Goal: Task Accomplishment & Management: Complete application form

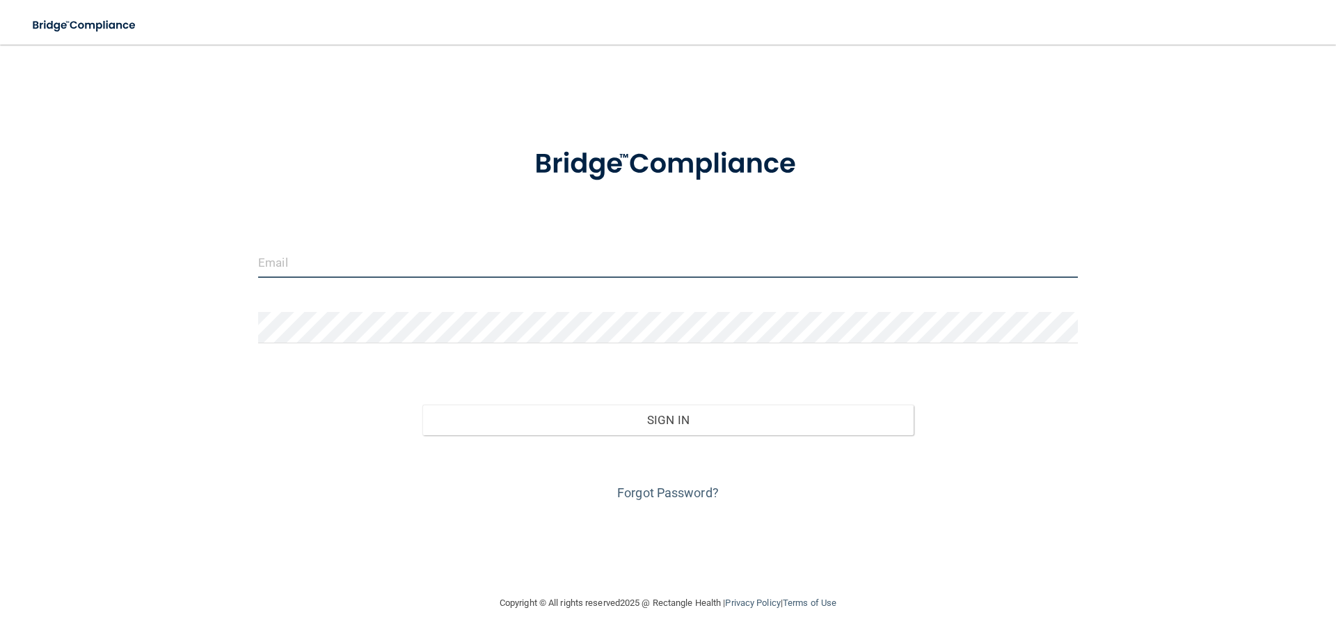
click at [399, 270] on input "email" at bounding box center [668, 261] width 820 height 31
type input "[EMAIL_ADDRESS][DOMAIN_NAME]"
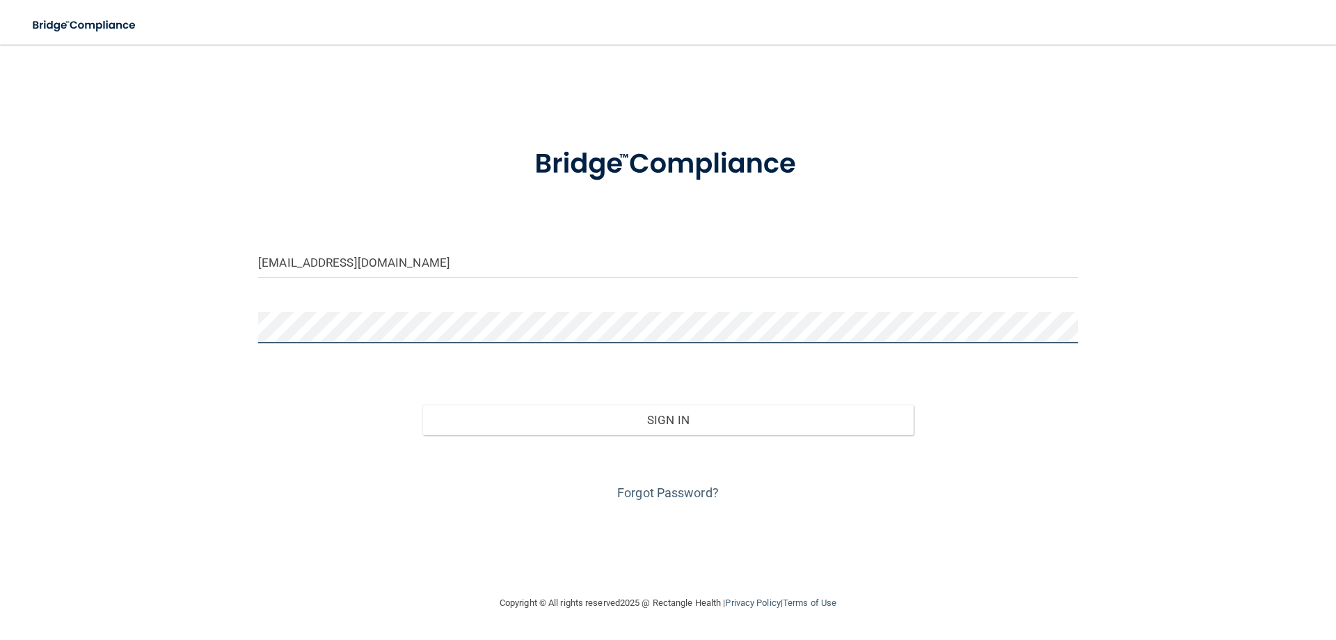
click at [422, 404] on button "Sign In" at bounding box center [668, 419] width 492 height 31
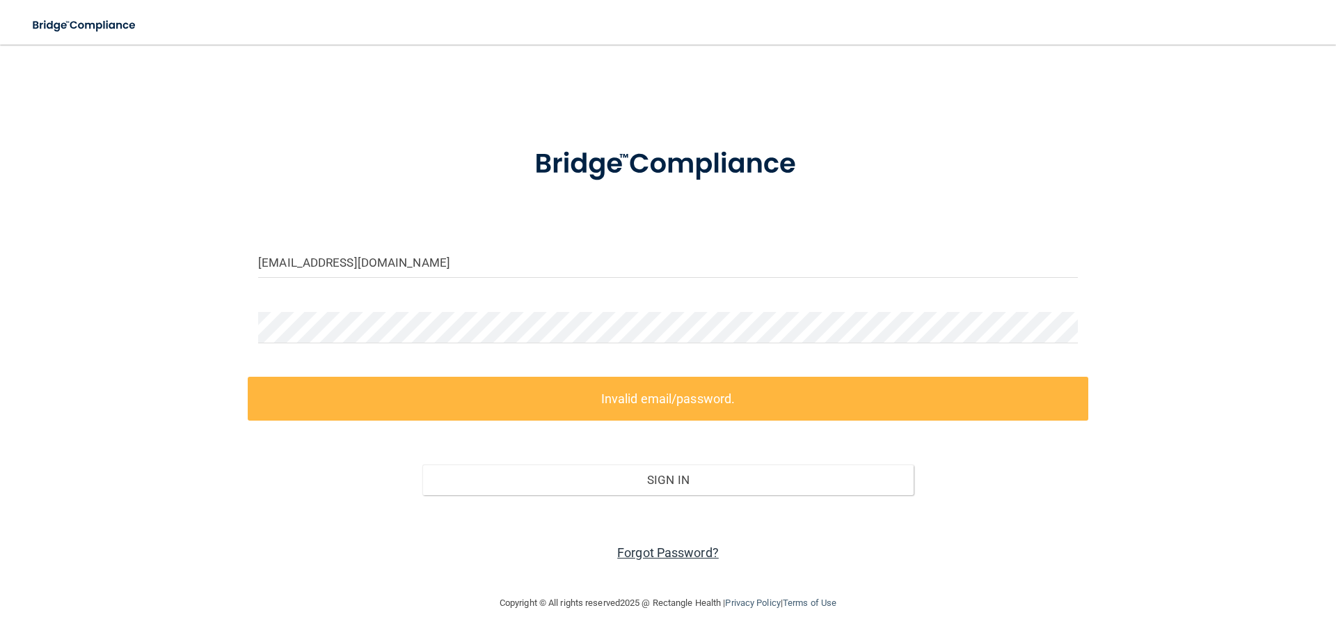
click at [621, 548] on link "Forgot Password?" at bounding box center [668, 552] width 102 height 15
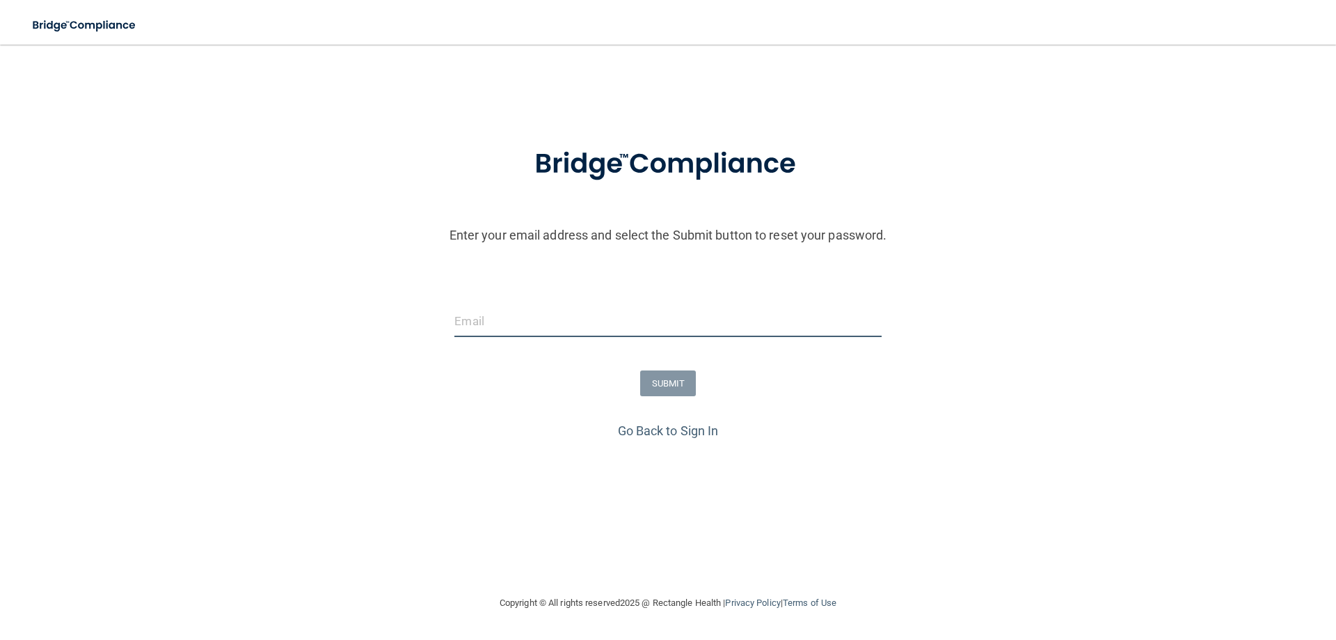
click at [505, 307] on input "email" at bounding box center [667, 321] width 427 height 31
type input "[EMAIL_ADDRESS][DOMAIN_NAME]"
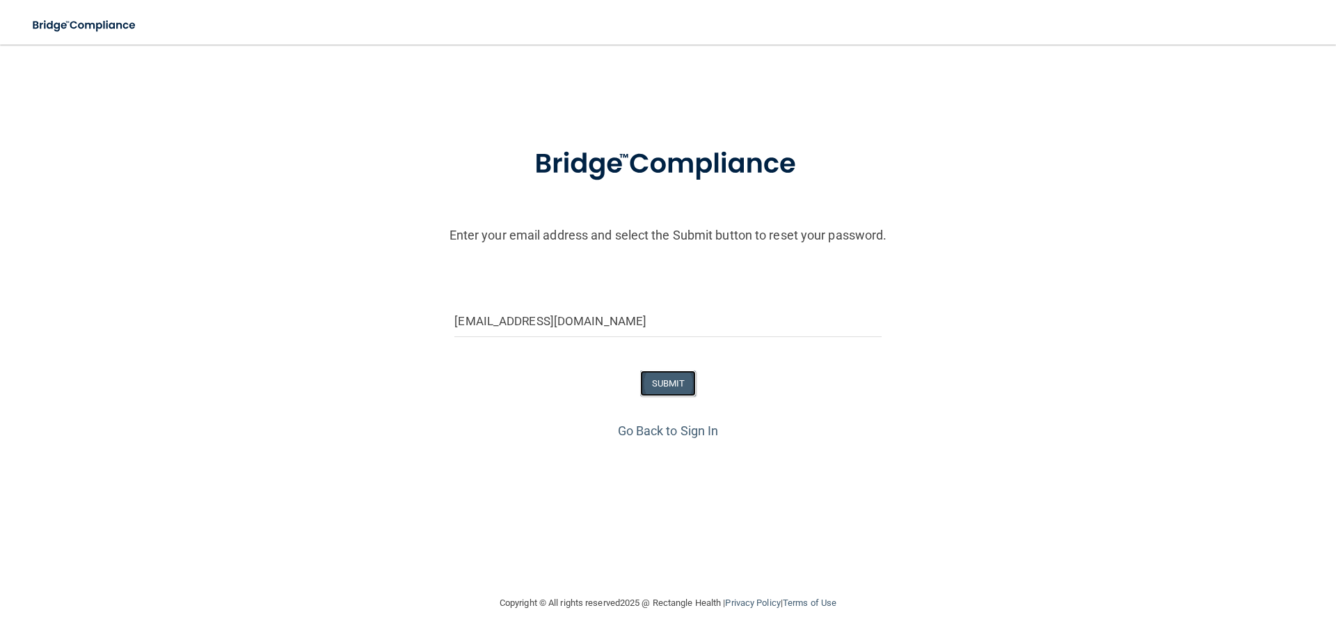
click at [660, 382] on button "SUBMIT" at bounding box center [668, 383] width 56 height 26
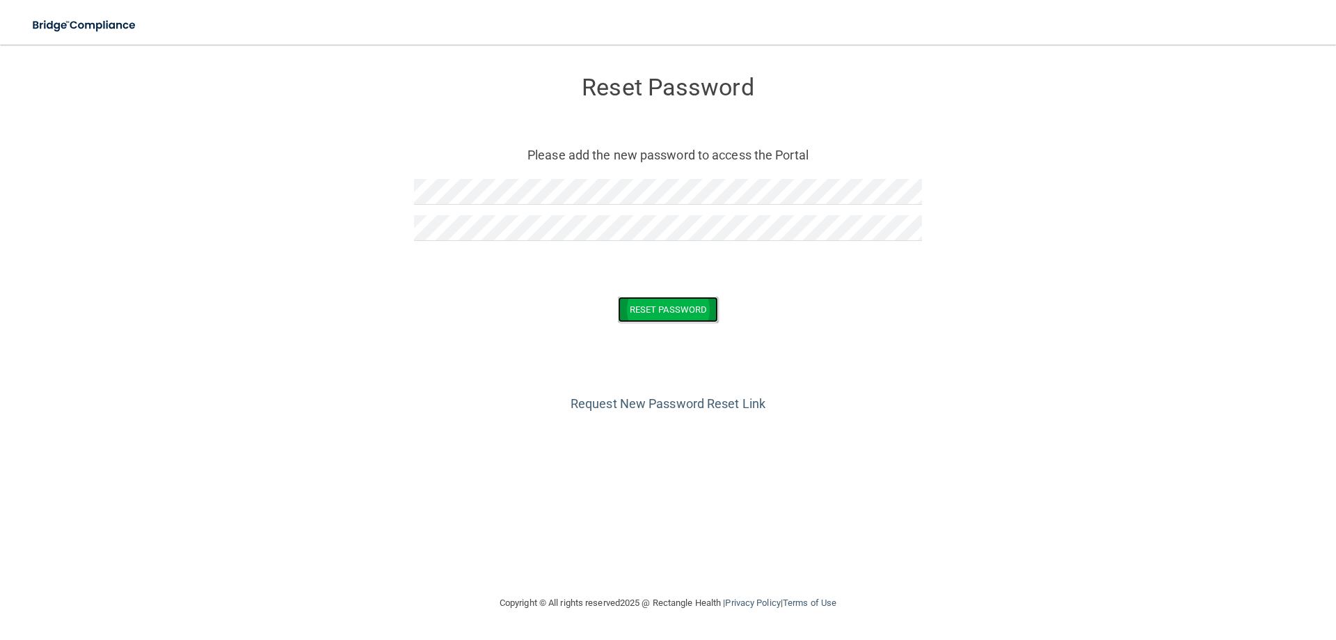
click at [666, 315] on button "Reset Password" at bounding box center [668, 309] width 100 height 26
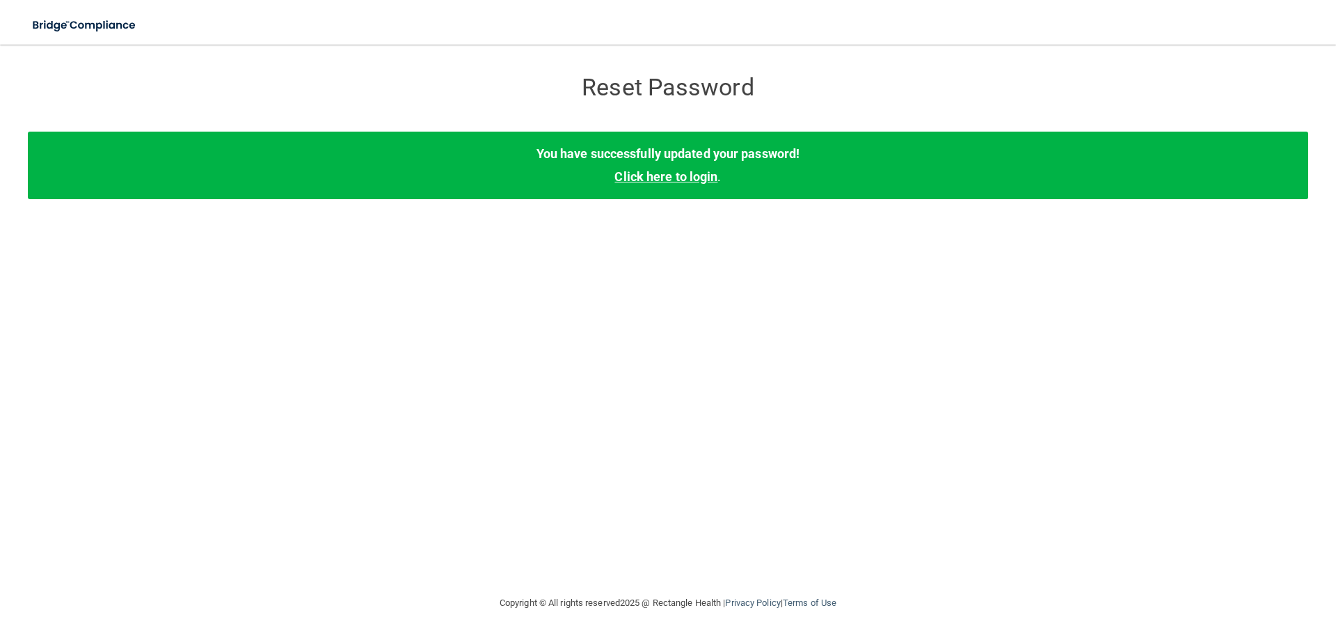
click at [651, 183] on link "Click here to login" at bounding box center [666, 176] width 103 height 15
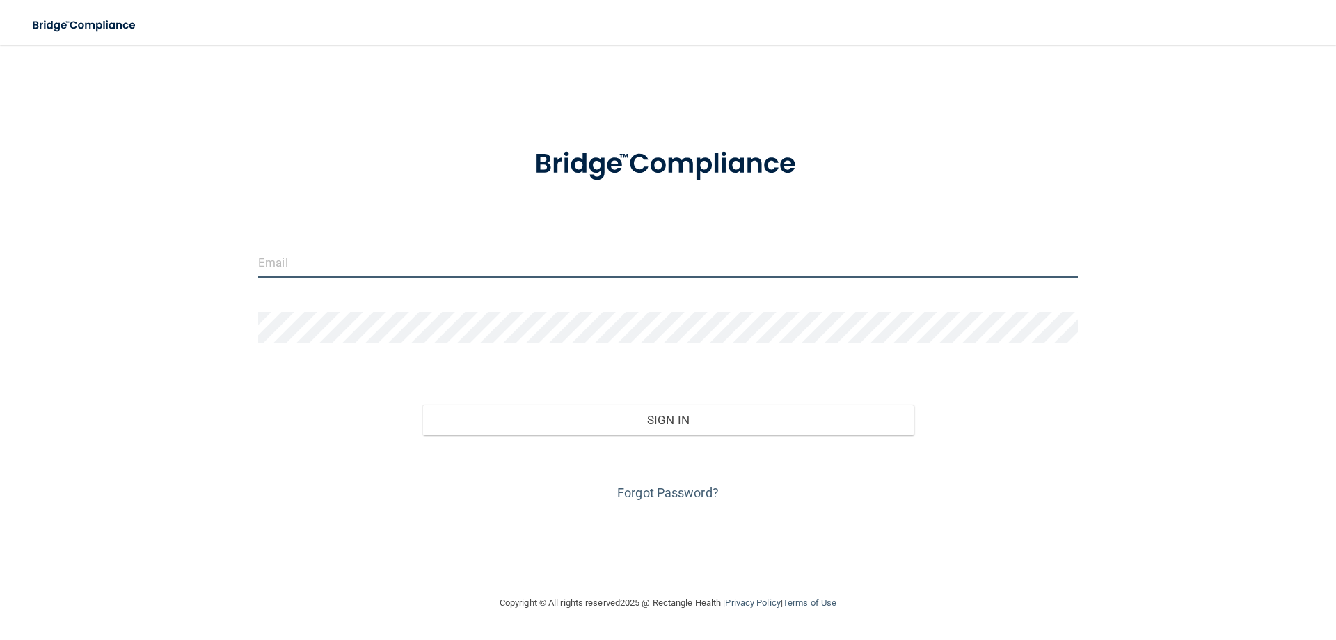
click at [474, 259] on input "email" at bounding box center [668, 261] width 820 height 31
type input "[EMAIL_ADDRESS][DOMAIN_NAME]"
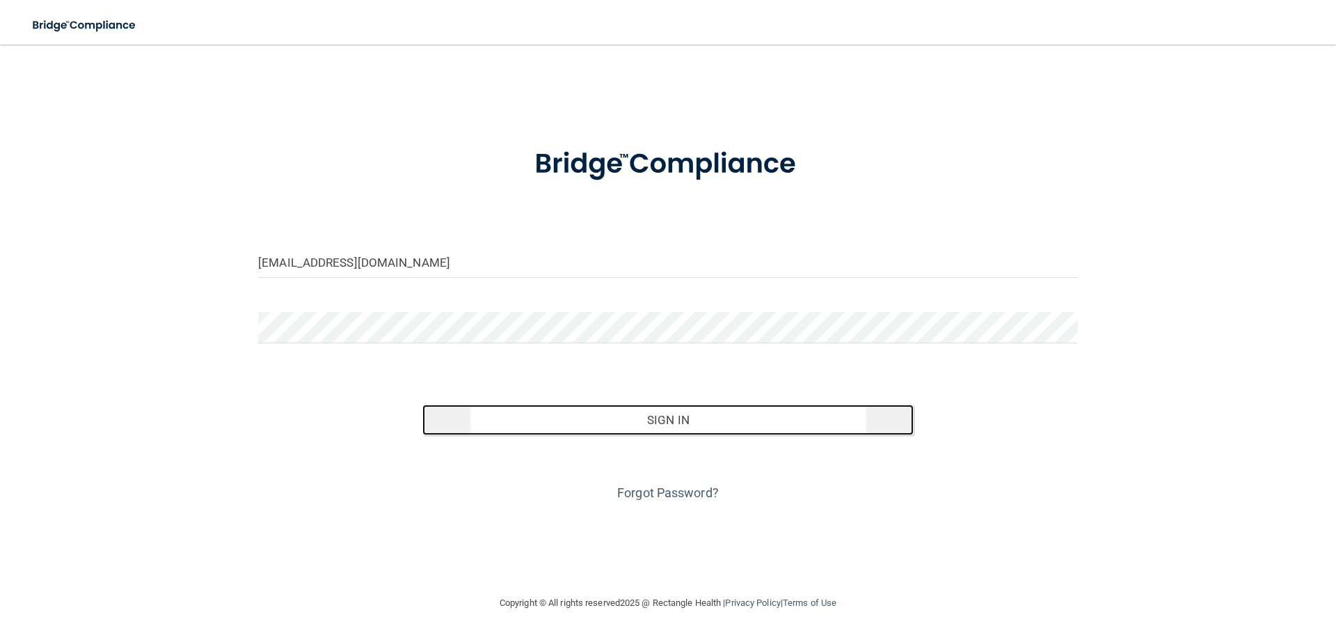
click at [591, 433] on button "Sign In" at bounding box center [668, 419] width 492 height 31
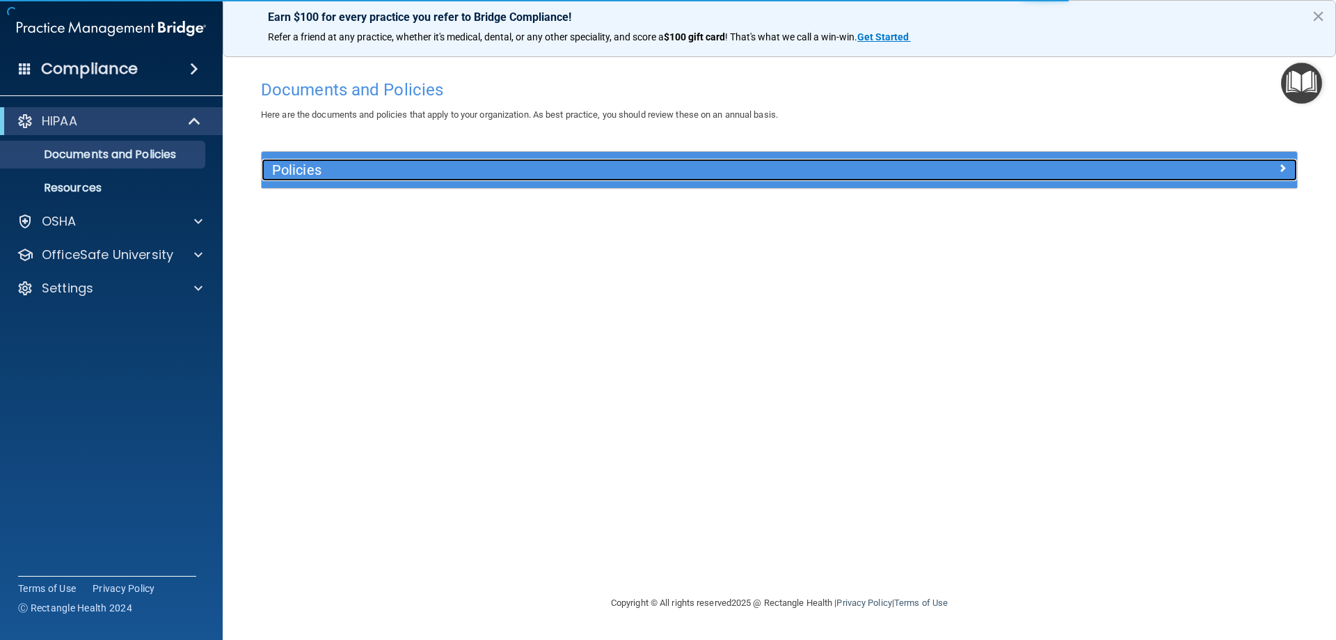
click at [332, 174] on h5 "Policies" at bounding box center [650, 169] width 756 height 15
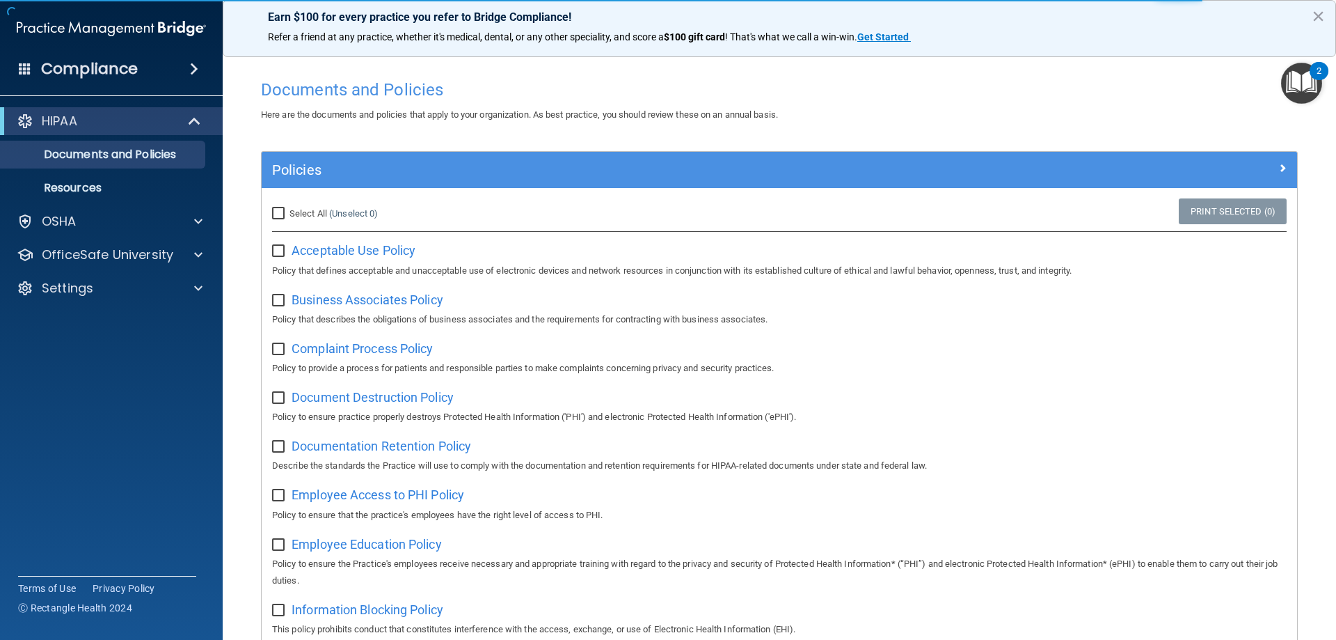
click at [278, 216] on input "Select All (Unselect 0) Unselect All" at bounding box center [280, 213] width 16 height 11
checkbox input "true"
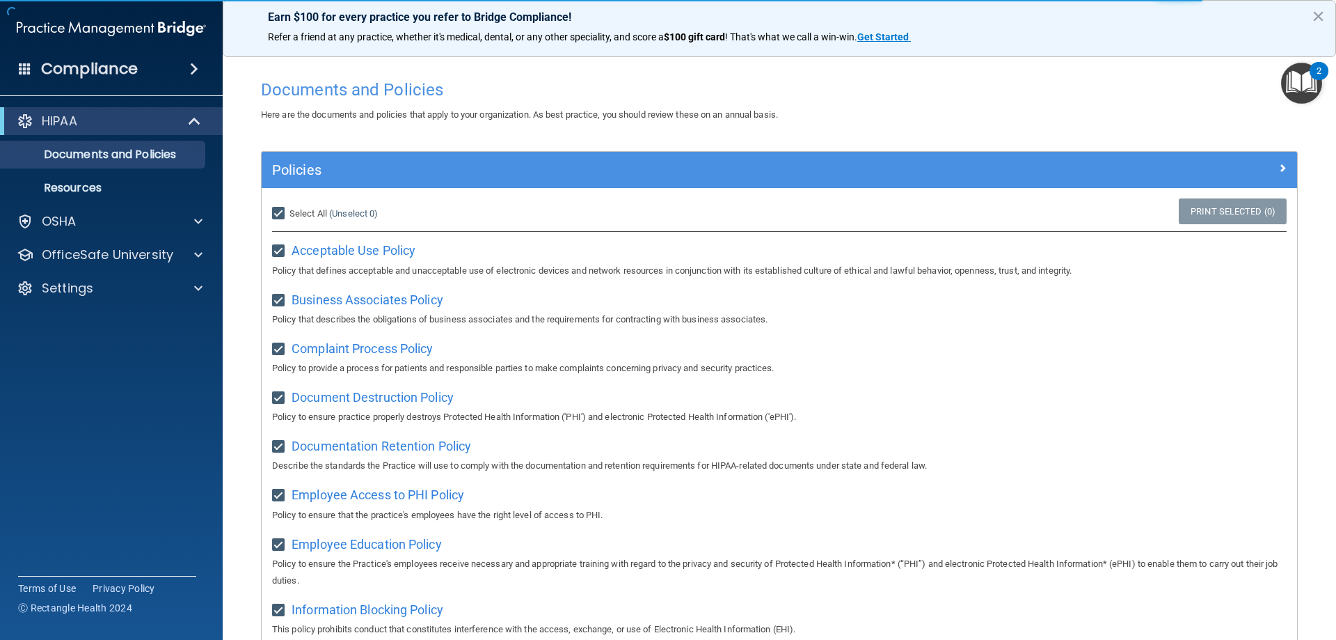
checkbox input "true"
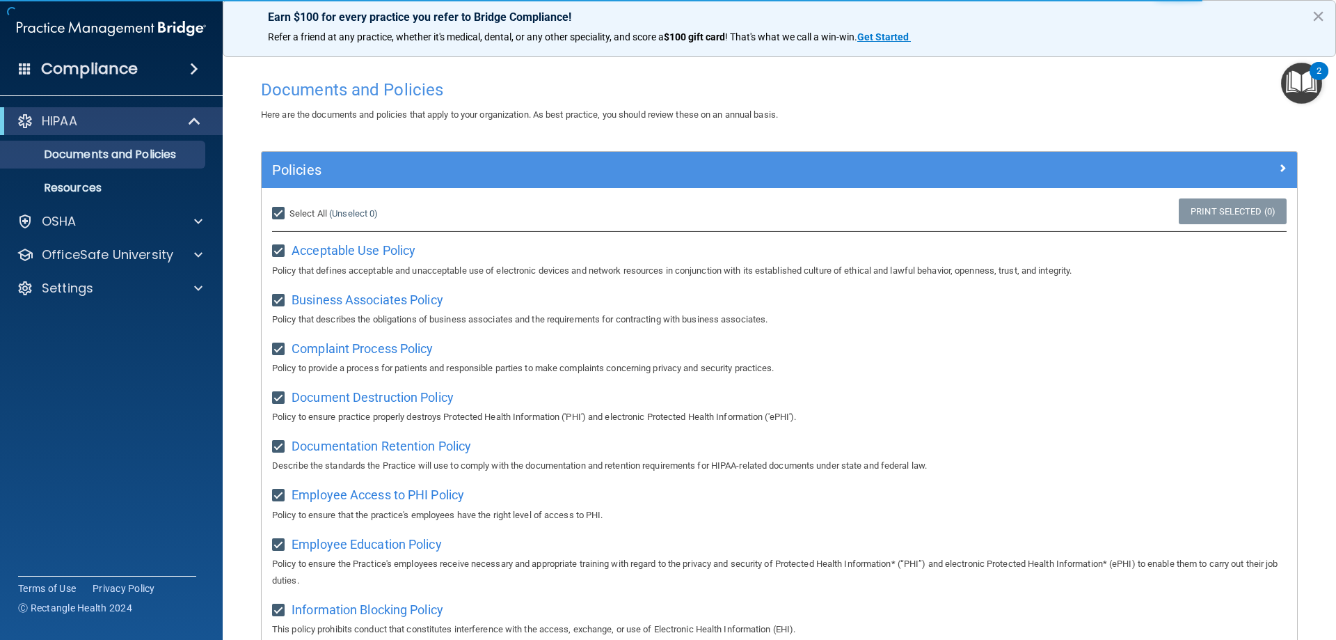
checkbox input "true"
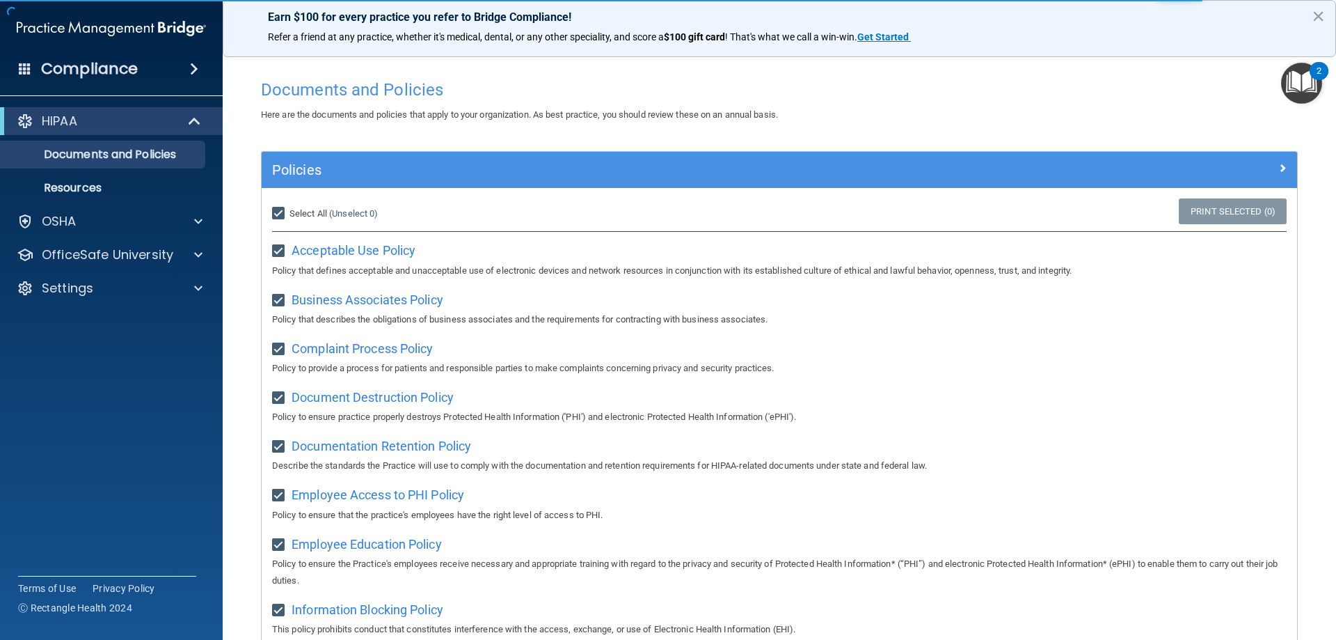
checkbox input "true"
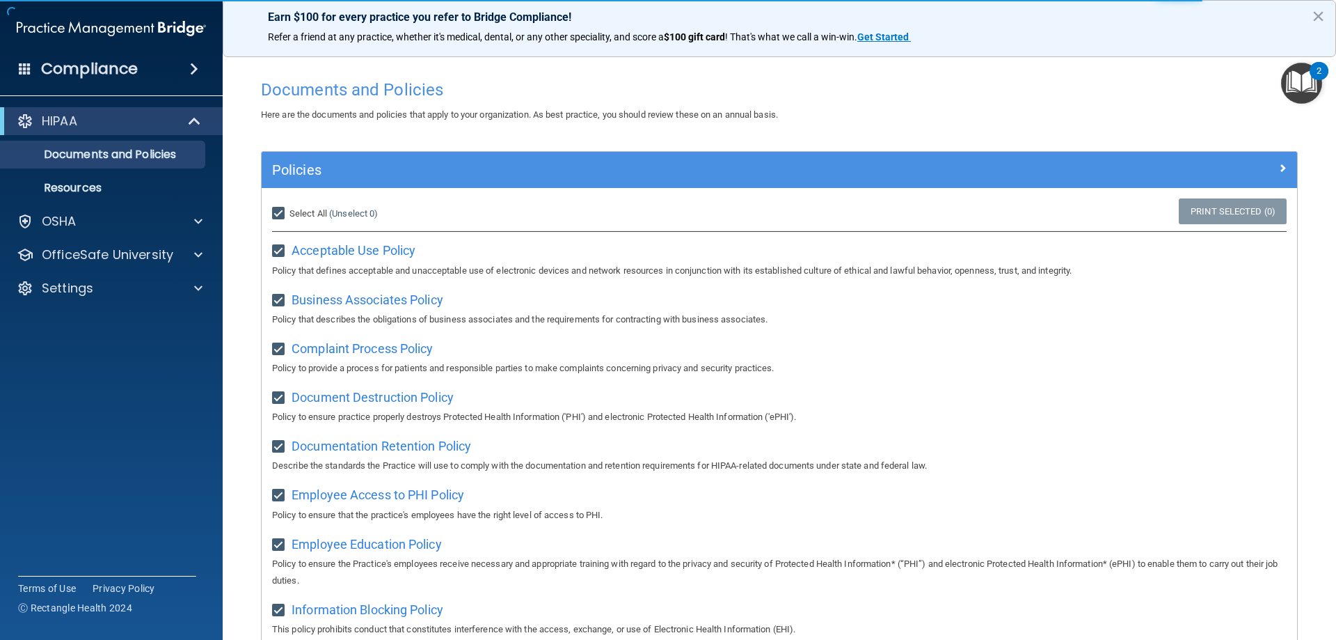
checkbox input "true"
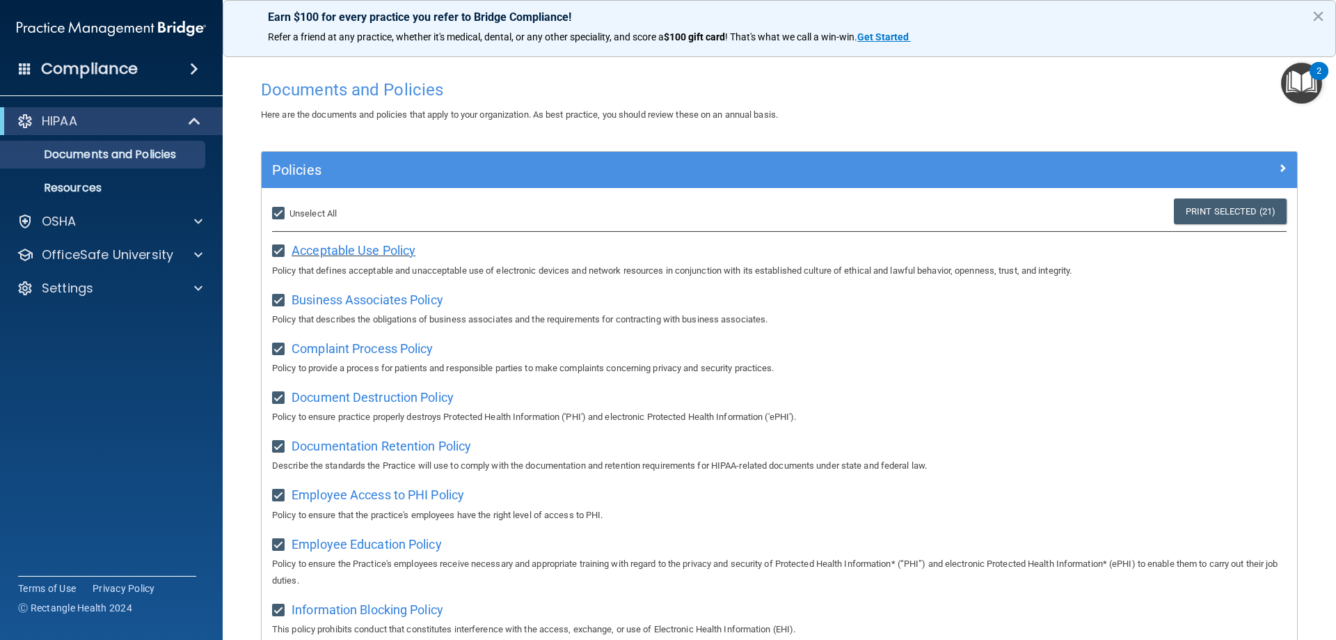
click at [343, 248] on span "Acceptable Use Policy" at bounding box center [354, 250] width 124 height 15
click at [120, 185] on p "Resources" at bounding box center [104, 188] width 190 height 14
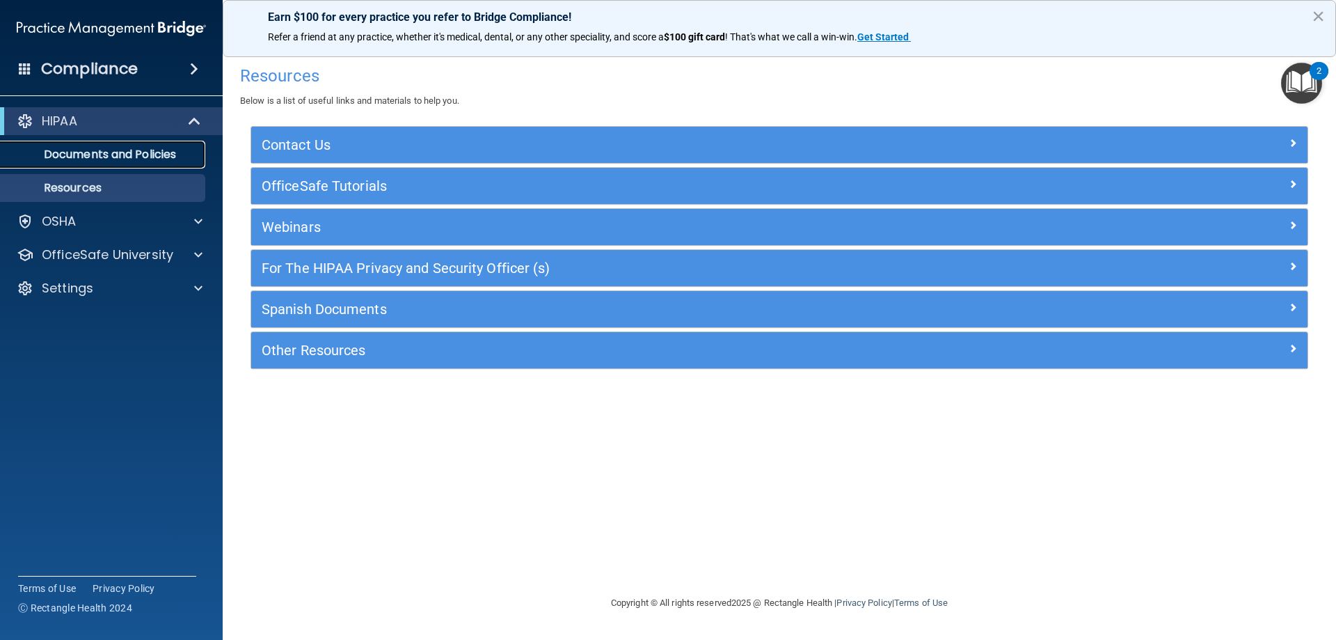
click at [114, 149] on p "Documents and Policies" at bounding box center [104, 155] width 190 height 14
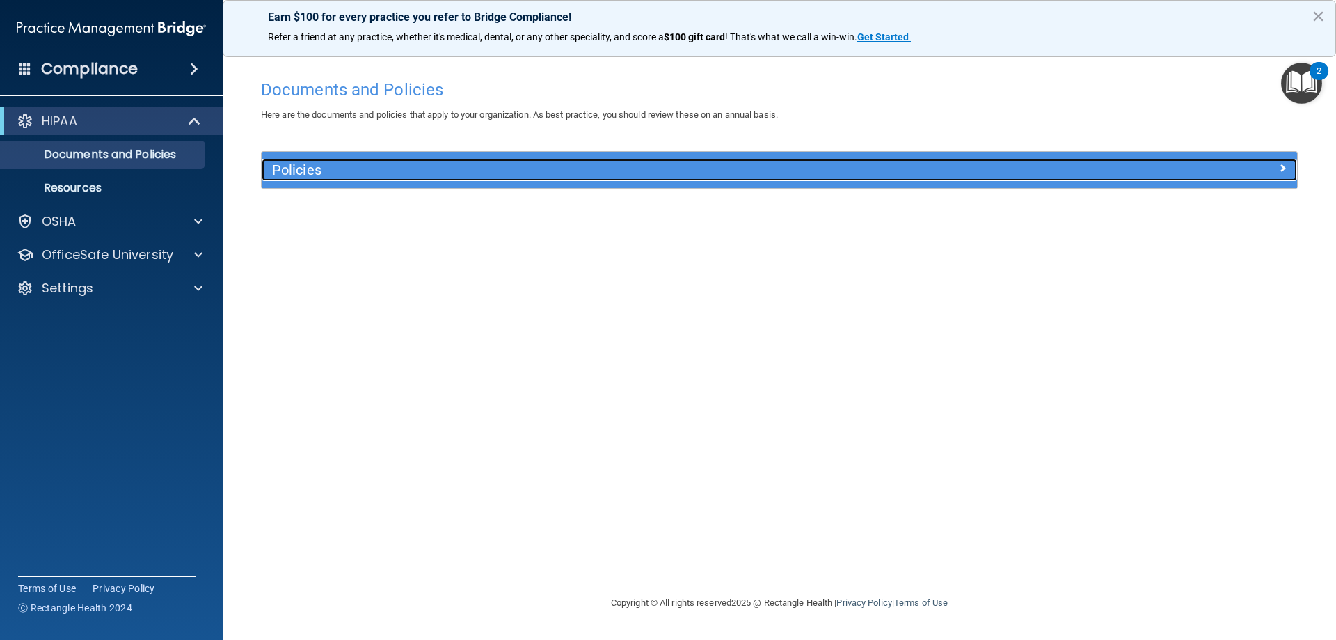
click at [358, 171] on h5 "Policies" at bounding box center [650, 169] width 756 height 15
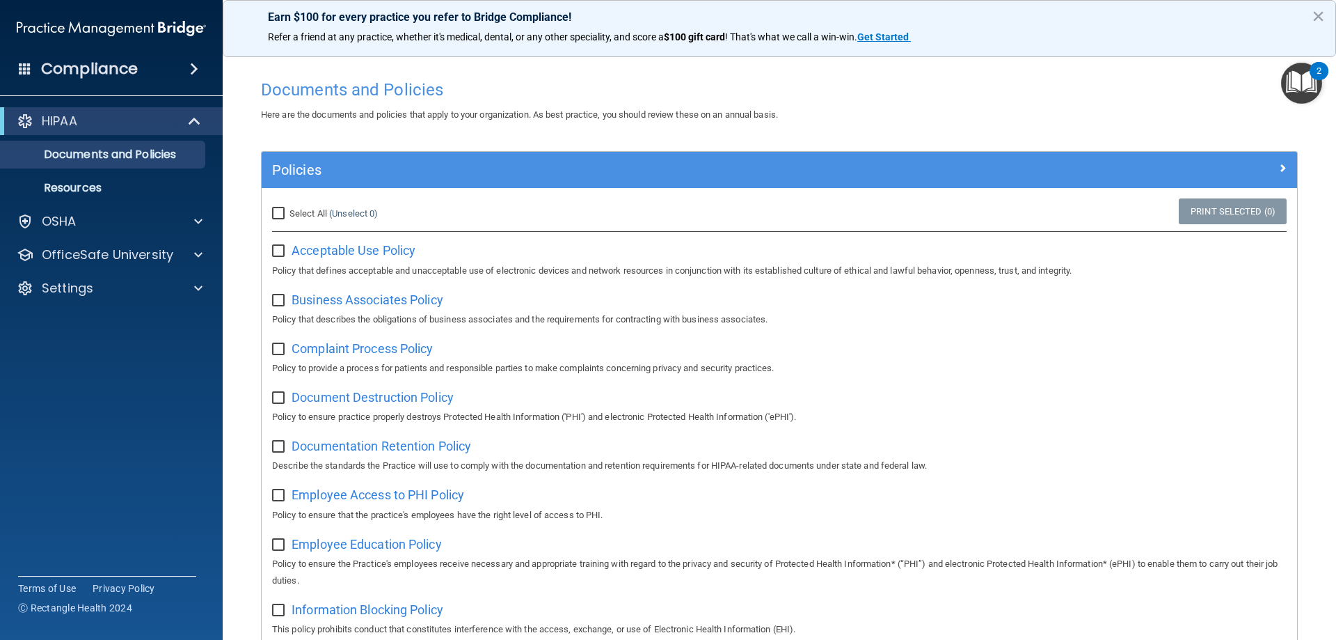
click at [282, 257] on input "checkbox" at bounding box center [280, 251] width 16 height 11
checkbox input "true"
click at [274, 215] on input "Select All (Unselect 1) Unselect All" at bounding box center [280, 213] width 16 height 11
checkbox input "true"
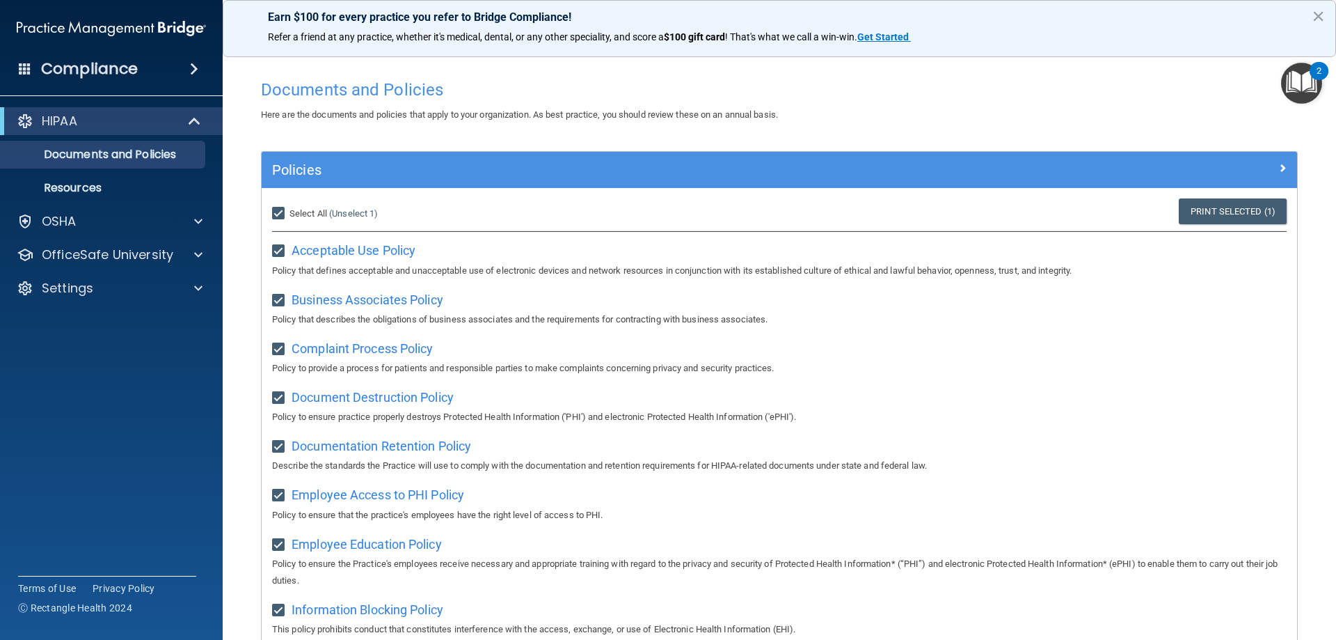
checkbox input "true"
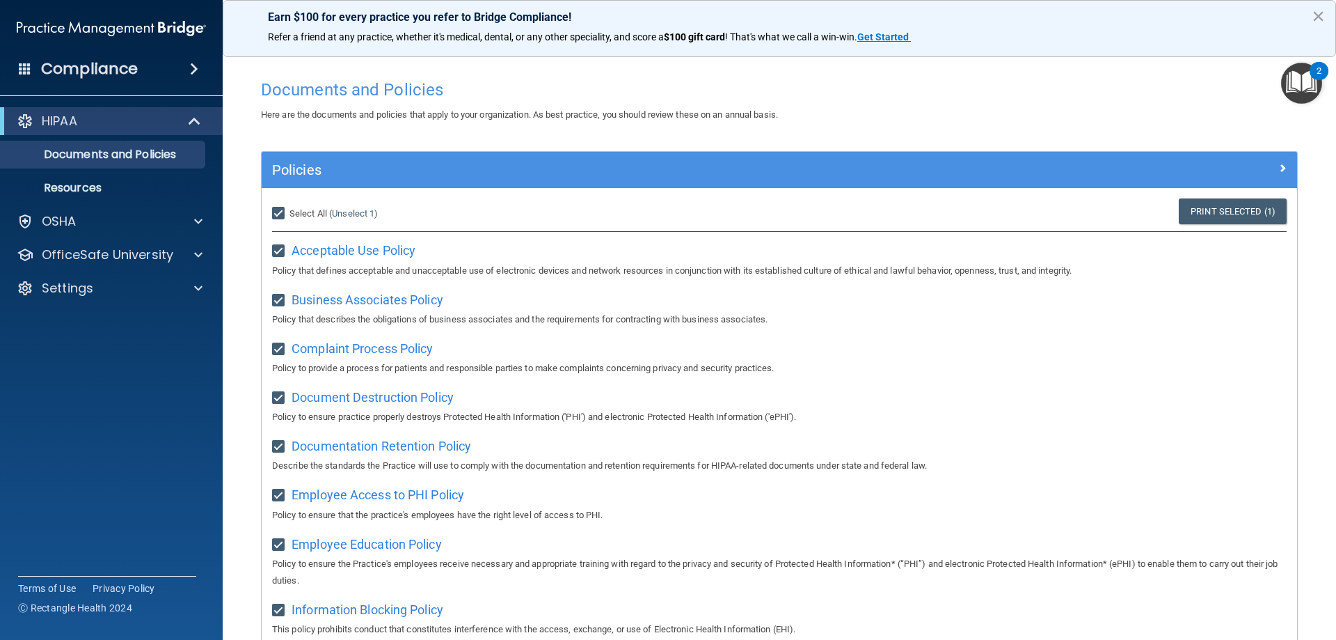
checkbox input "true"
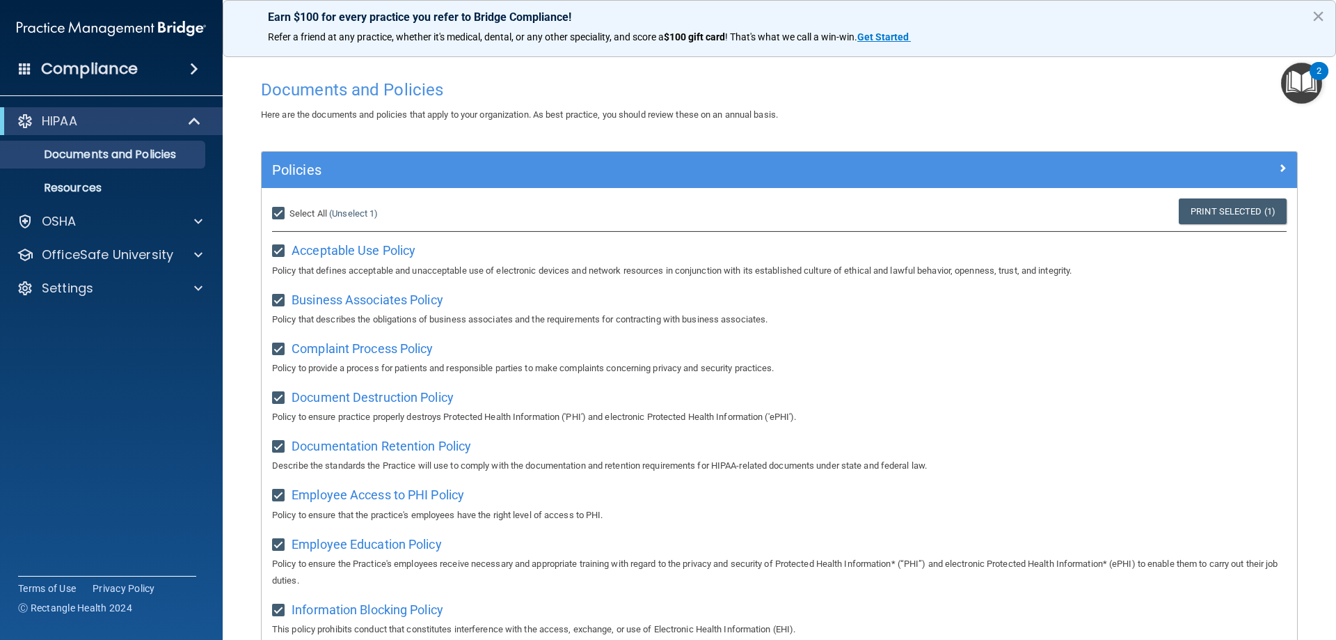
checkbox input "true"
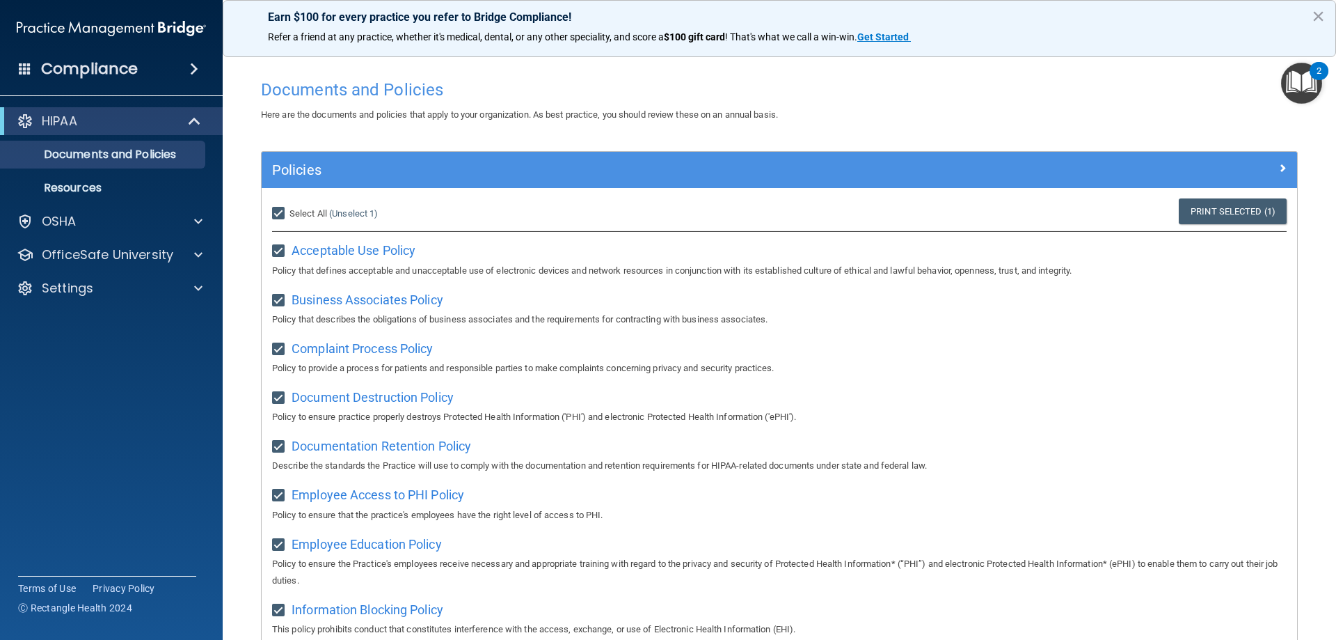
checkbox input "true"
click at [1194, 203] on link "Print Selected (21)" at bounding box center [1230, 211] width 113 height 26
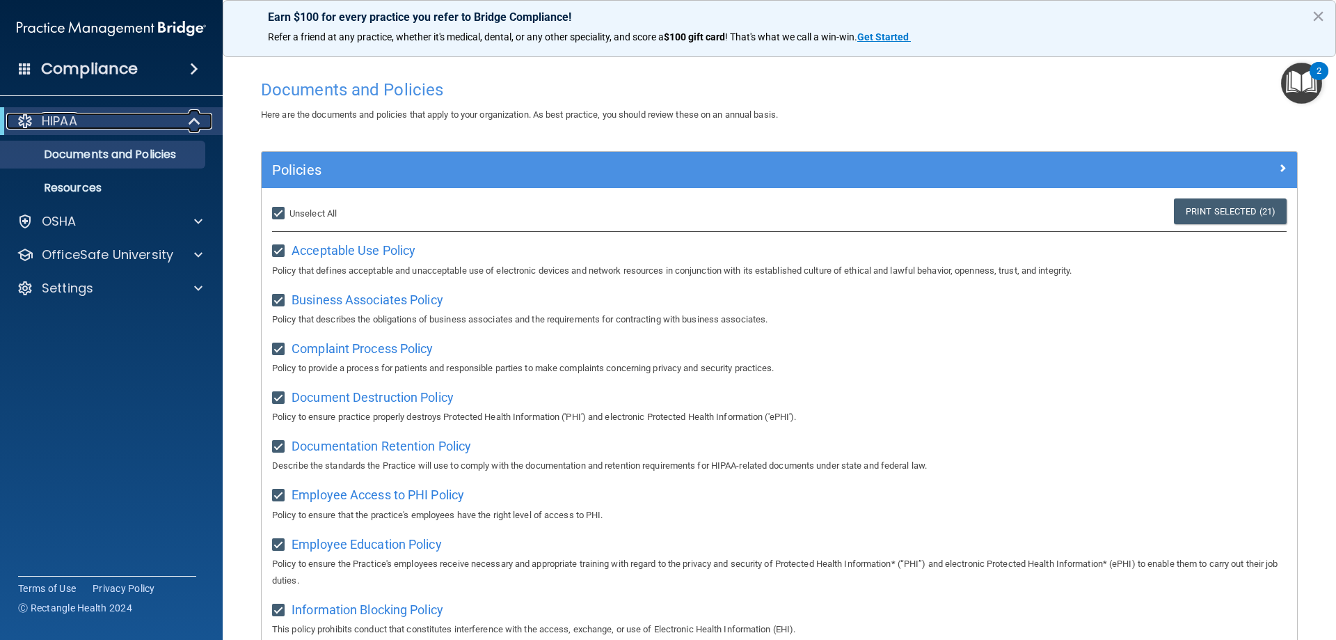
click at [96, 125] on div "HIPAA" at bounding box center [92, 121] width 172 height 17
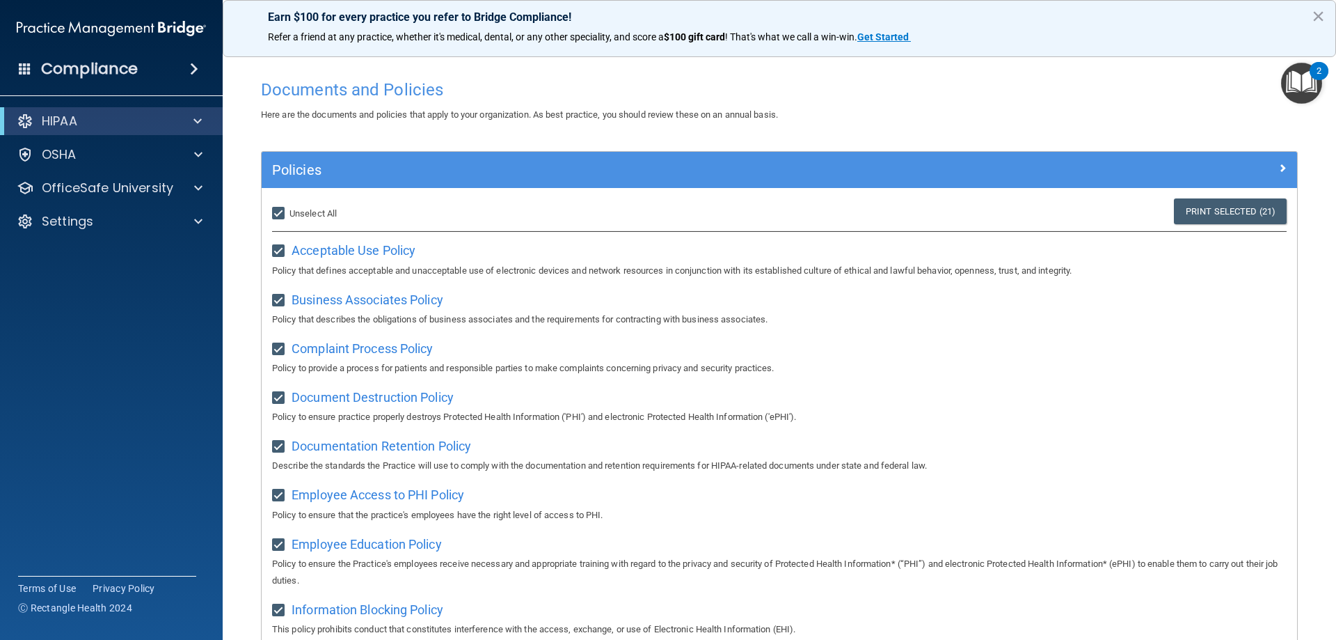
click at [145, 84] on div "Compliance" at bounding box center [111, 69] width 223 height 31
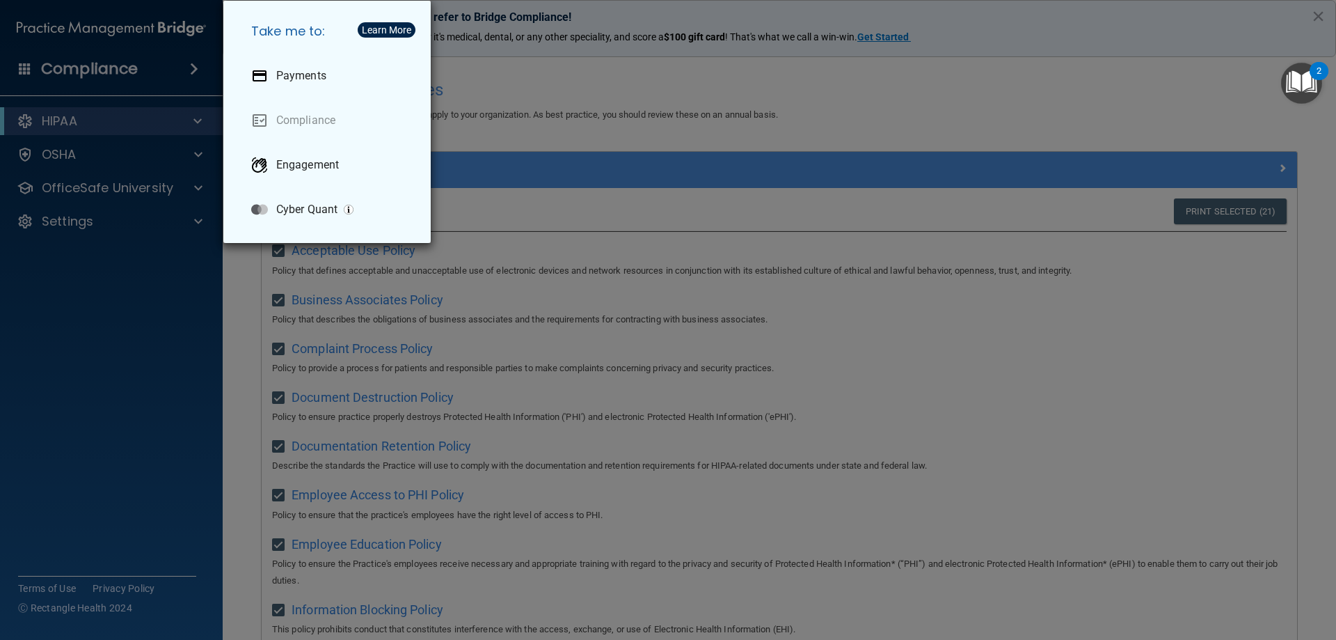
click at [185, 358] on div "Take me to: Payments Compliance Engagement Cyber Quant" at bounding box center [668, 320] width 1336 height 640
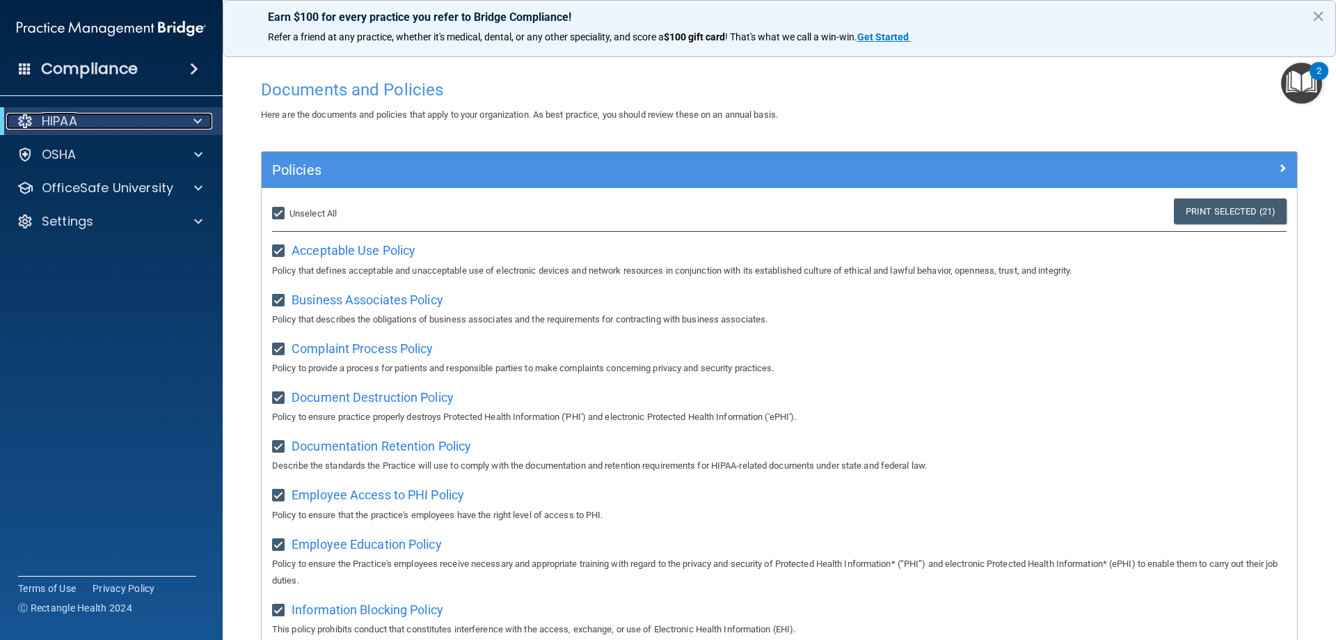
click at [195, 122] on span at bounding box center [197, 121] width 8 height 17
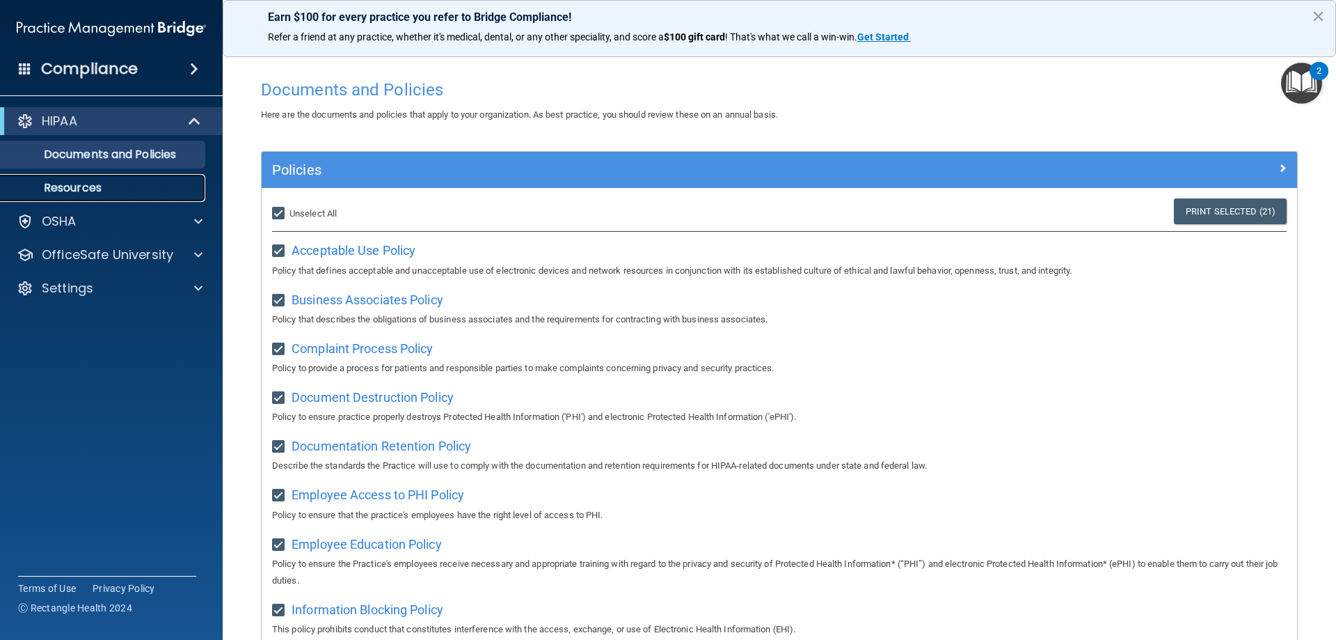
click at [60, 182] on p "Resources" at bounding box center [104, 188] width 190 height 14
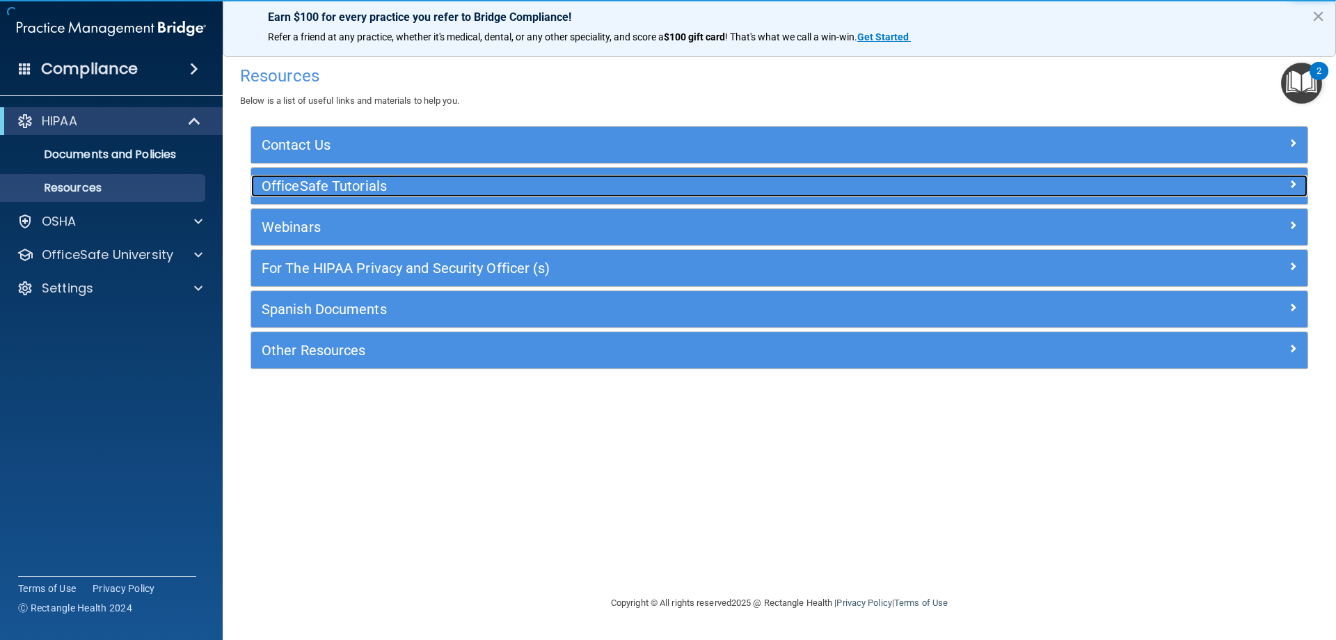
click at [374, 182] on h5 "OfficeSafe Tutorials" at bounding box center [648, 185] width 772 height 15
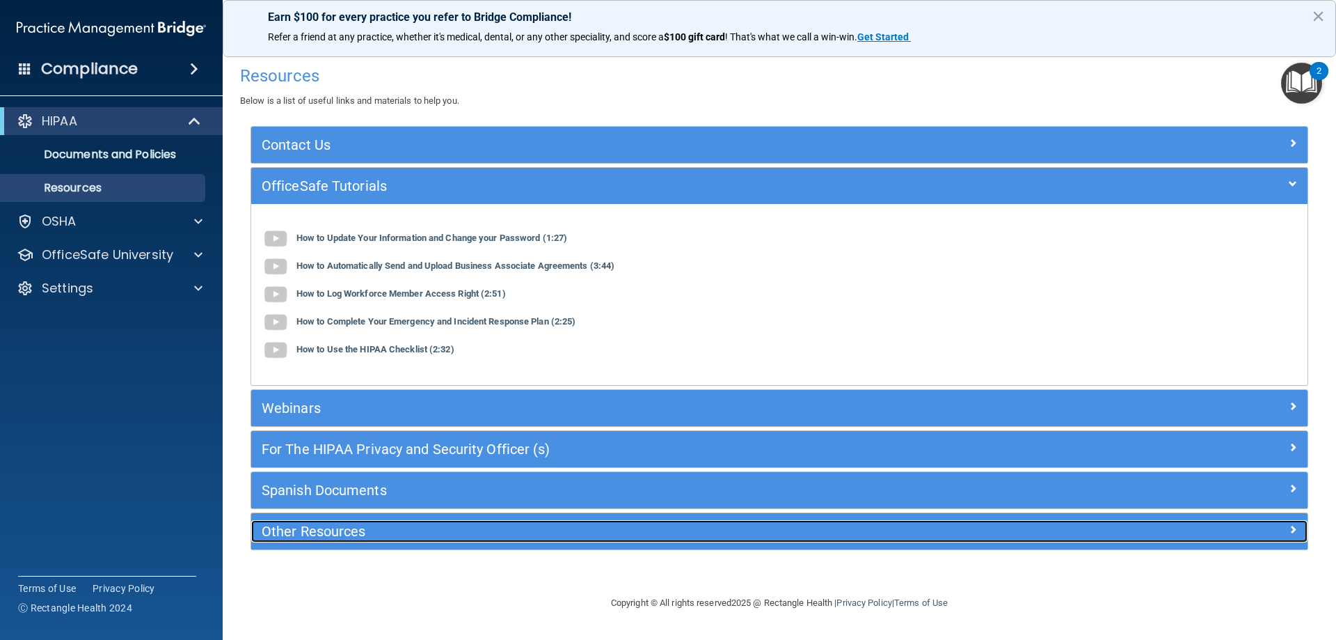
click at [317, 537] on h5 "Other Resources" at bounding box center [648, 530] width 772 height 15
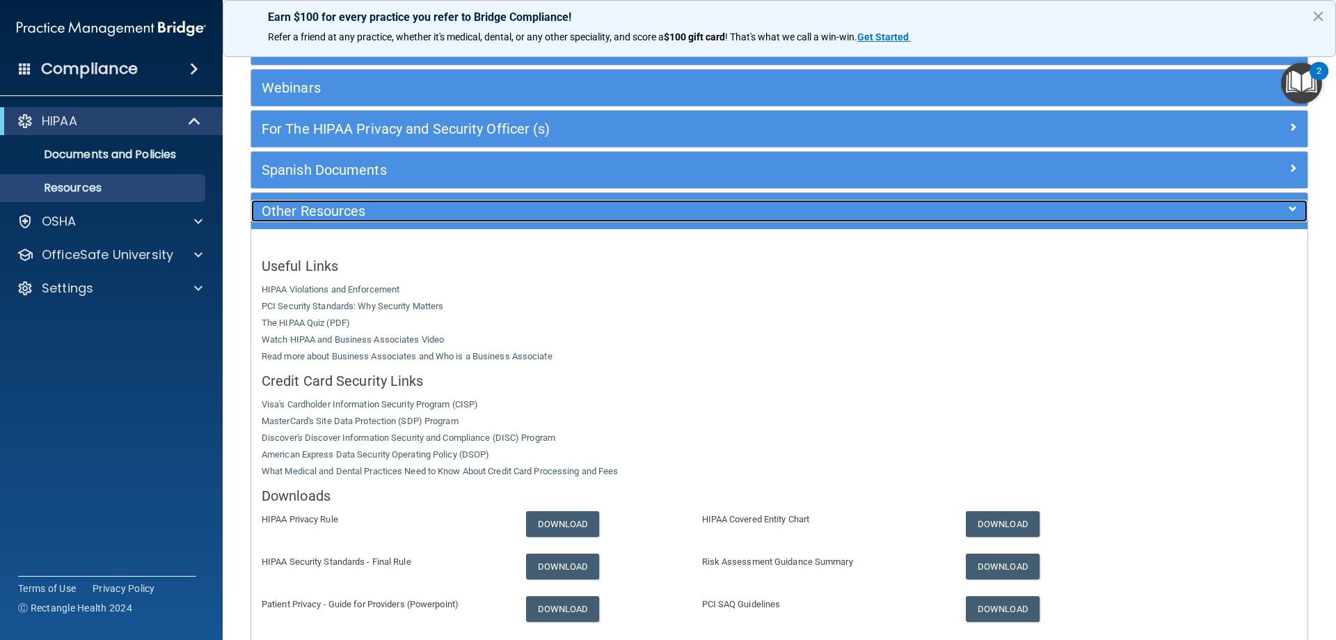
scroll to position [209, 0]
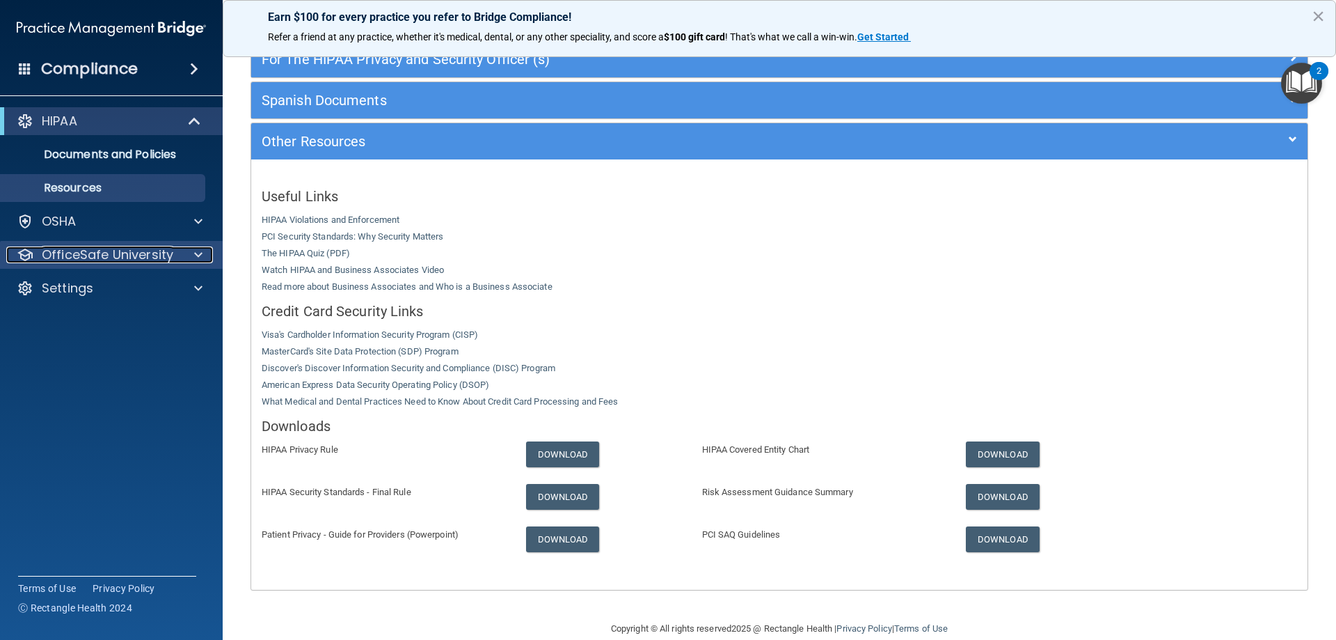
click at [139, 253] on p "OfficeSafe University" at bounding box center [108, 254] width 132 height 17
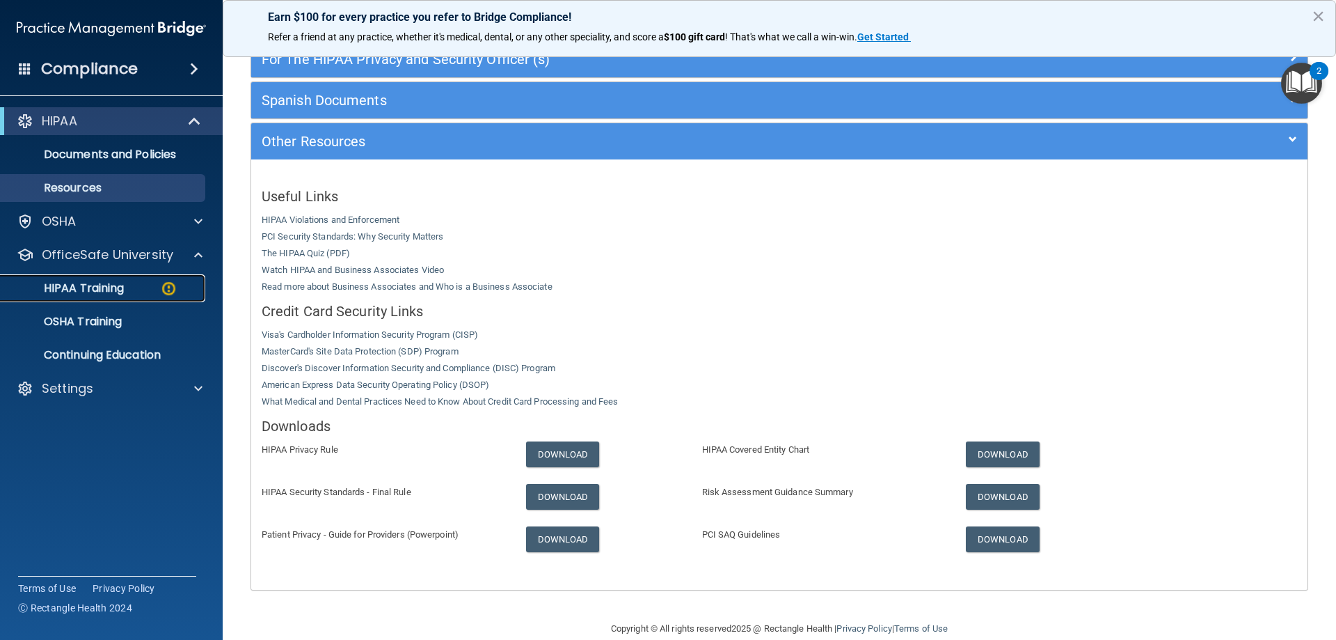
click at [122, 288] on p "HIPAA Training" at bounding box center [66, 288] width 115 height 14
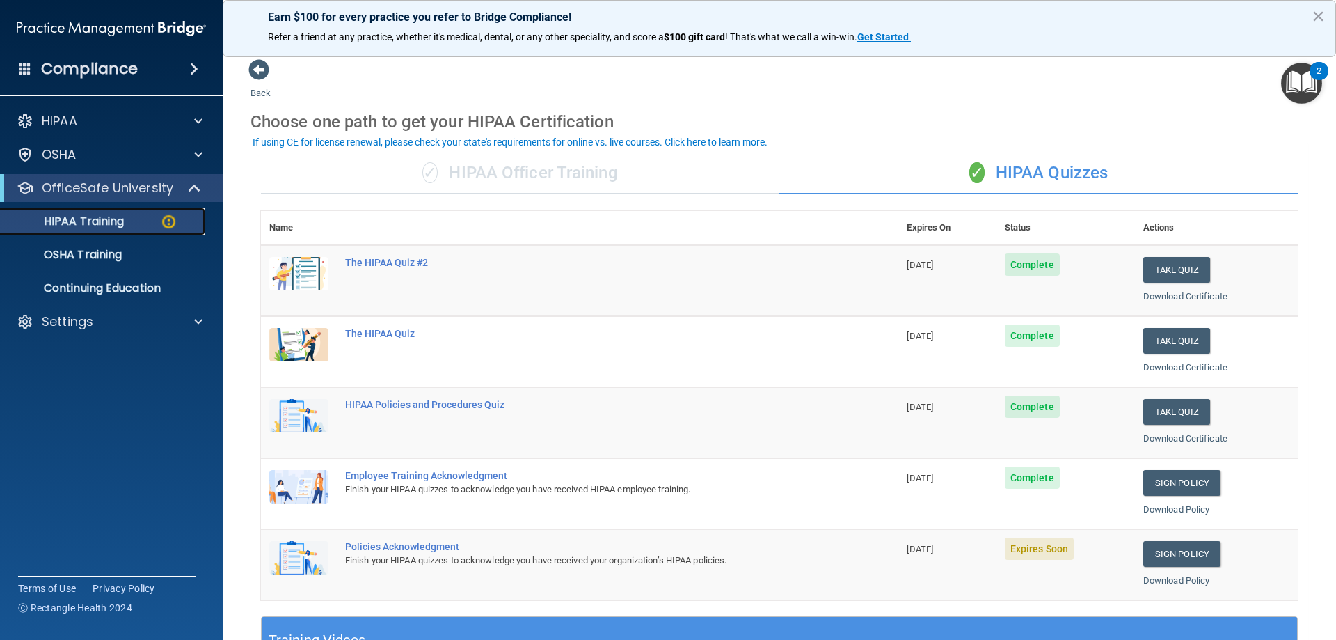
scroll to position [70, 0]
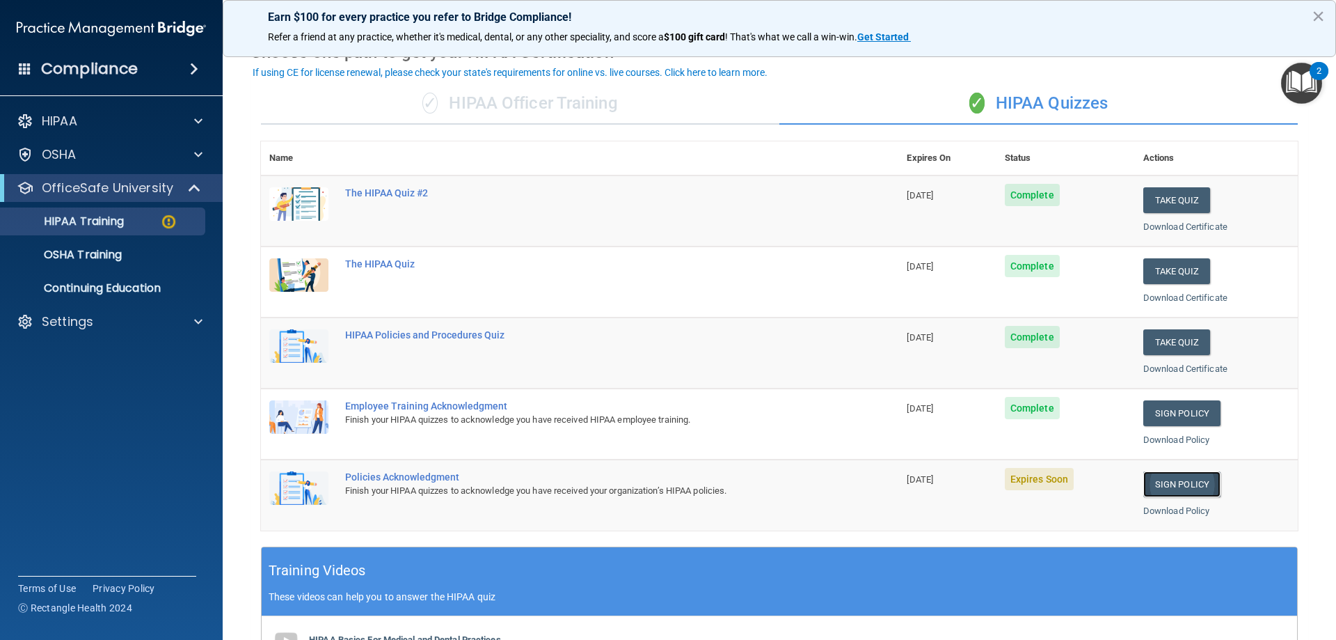
click at [1157, 486] on link "Sign Policy" at bounding box center [1181, 484] width 77 height 26
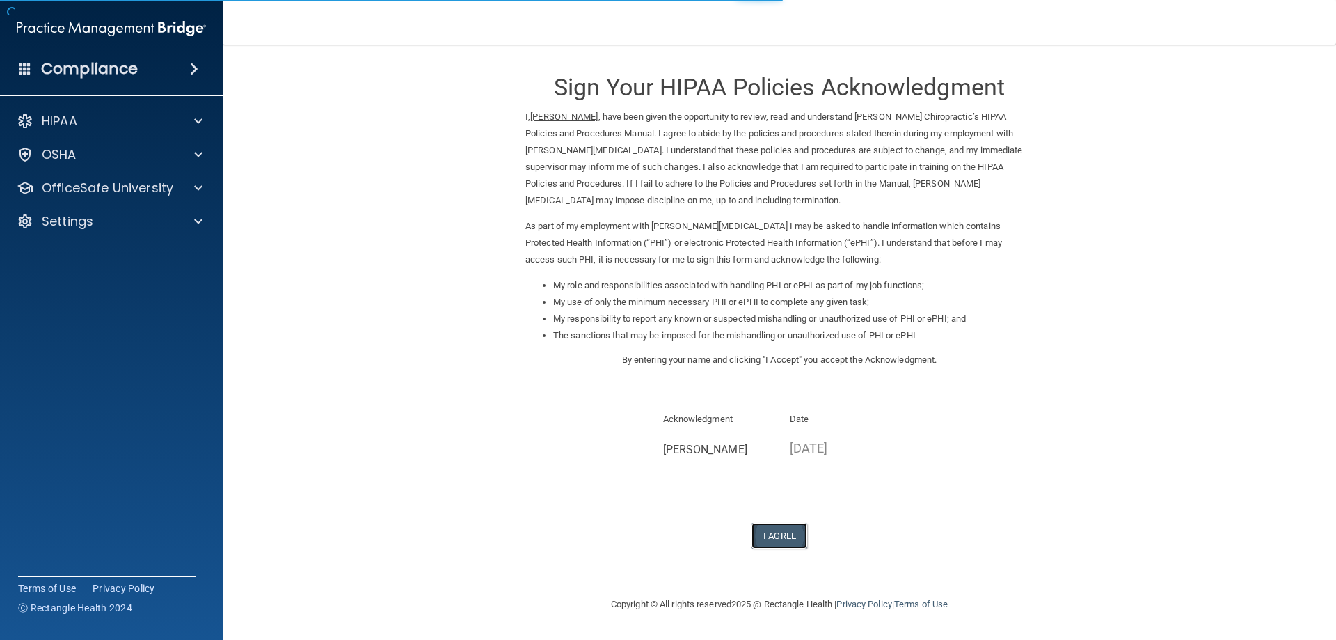
click at [766, 532] on button "I Agree" at bounding box center [780, 536] width 56 height 26
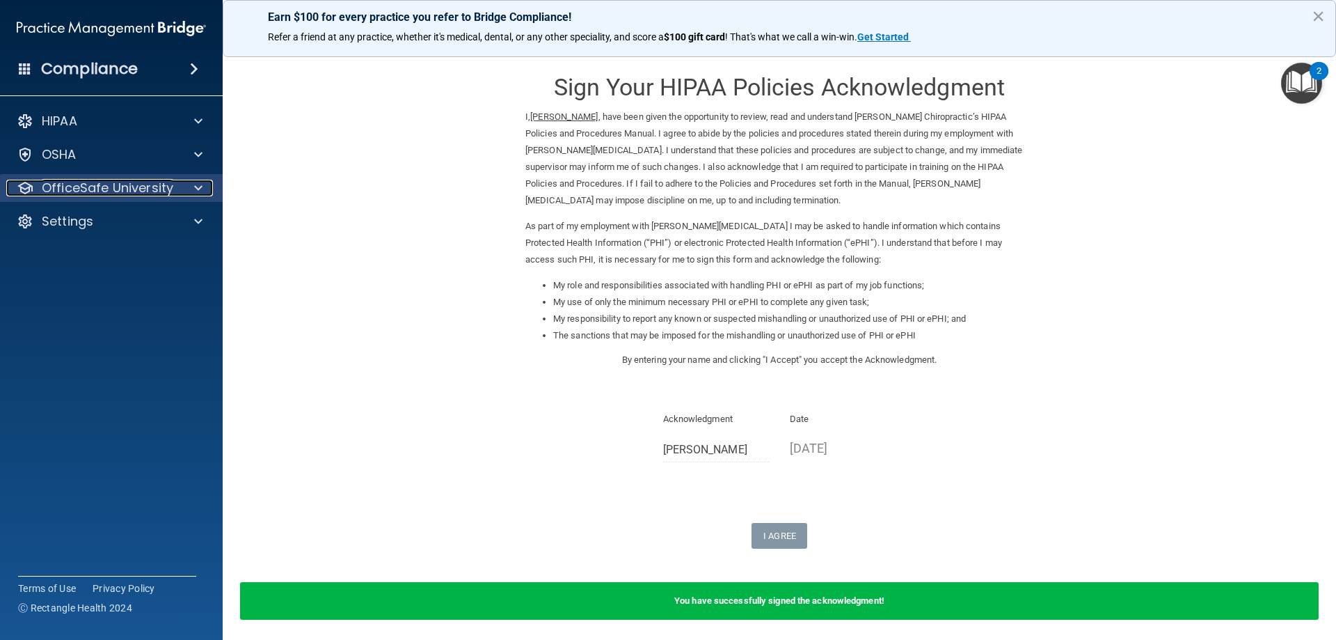
click at [112, 190] on p "OfficeSafe University" at bounding box center [108, 188] width 132 height 17
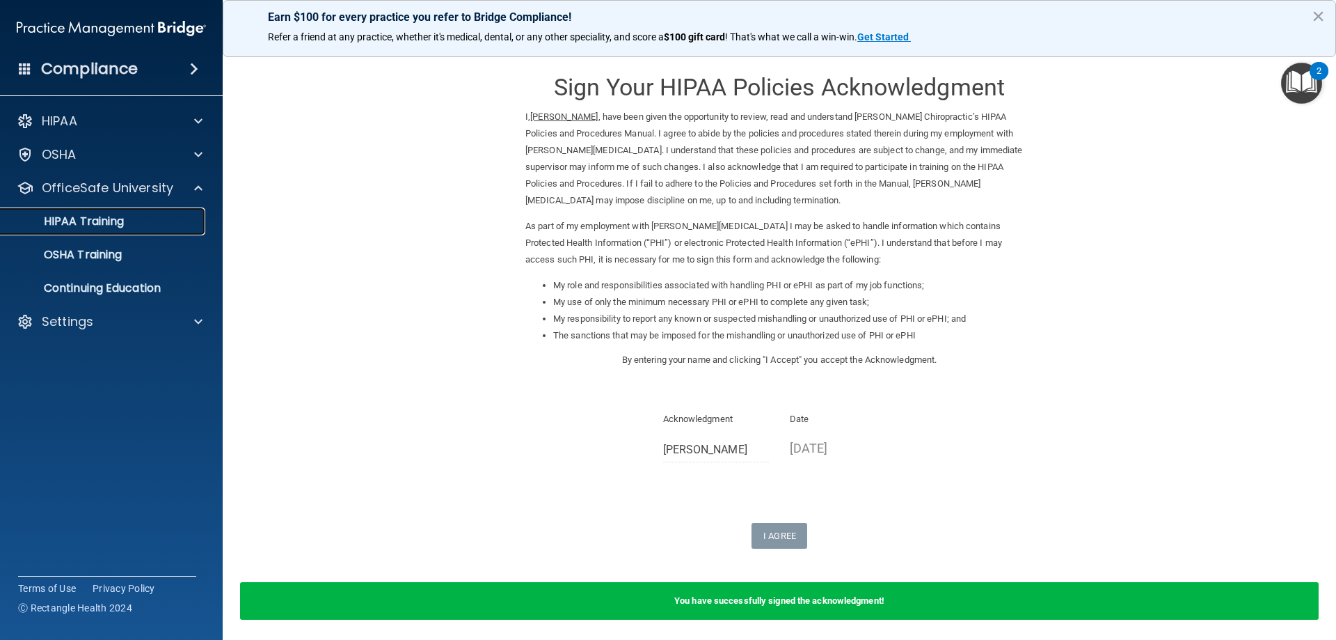
click at [112, 222] on p "HIPAA Training" at bounding box center [66, 221] width 115 height 14
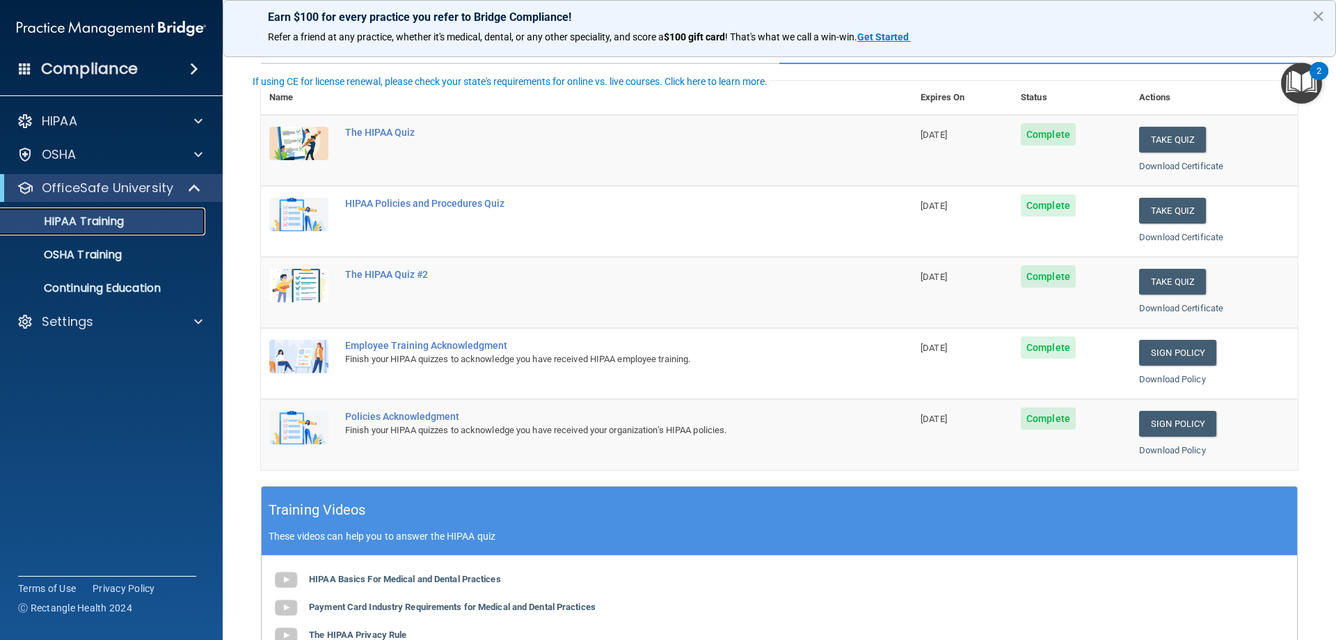
scroll to position [61, 0]
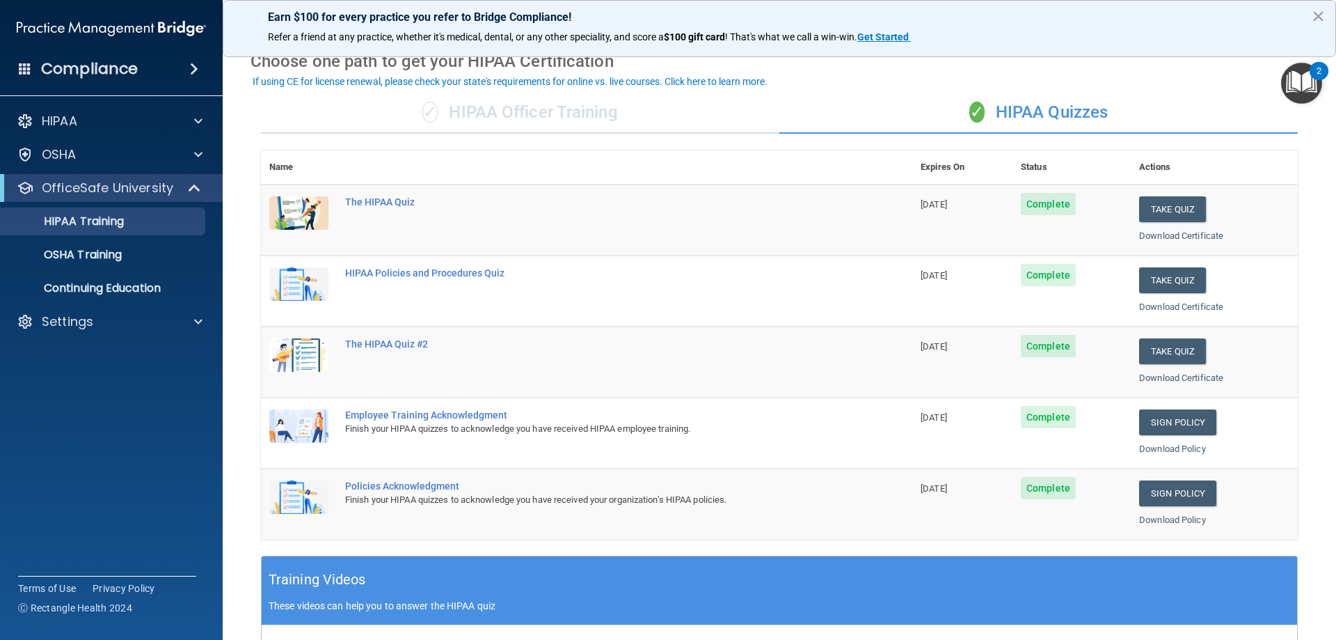
click at [500, 115] on div "✓ HIPAA Officer Training" at bounding box center [520, 113] width 518 height 42
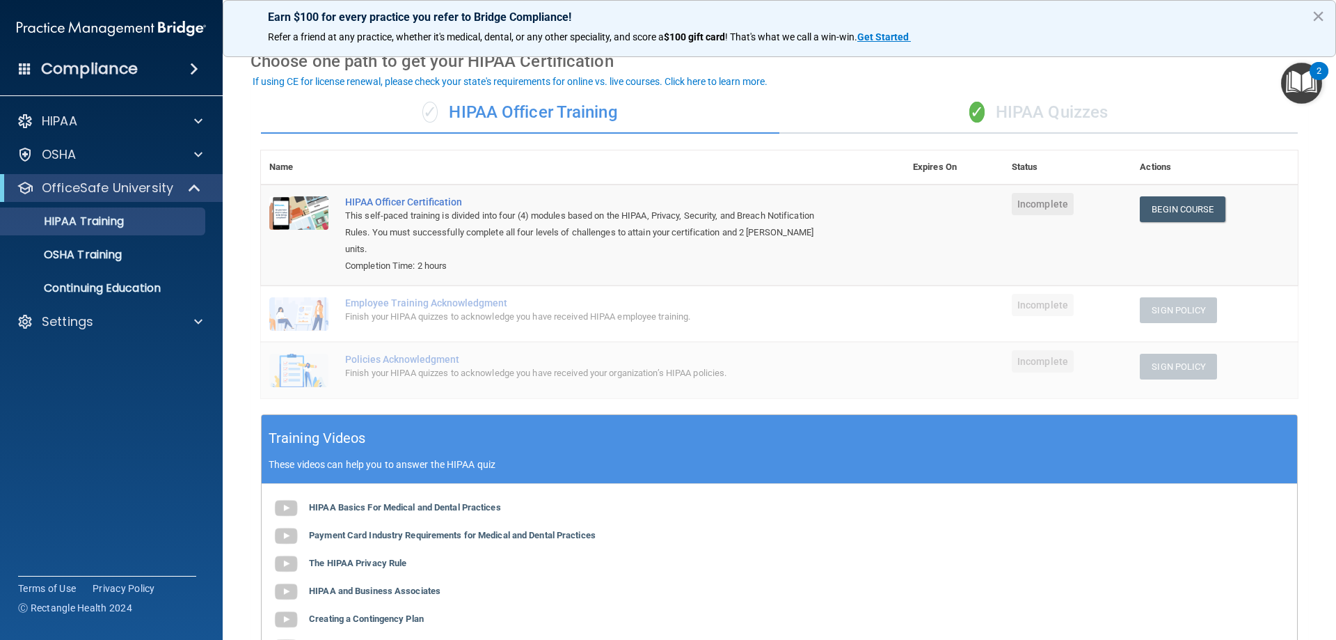
click at [1004, 112] on div "✓ HIPAA Quizzes" at bounding box center [1038, 113] width 518 height 42
